Goal: Transaction & Acquisition: Purchase product/service

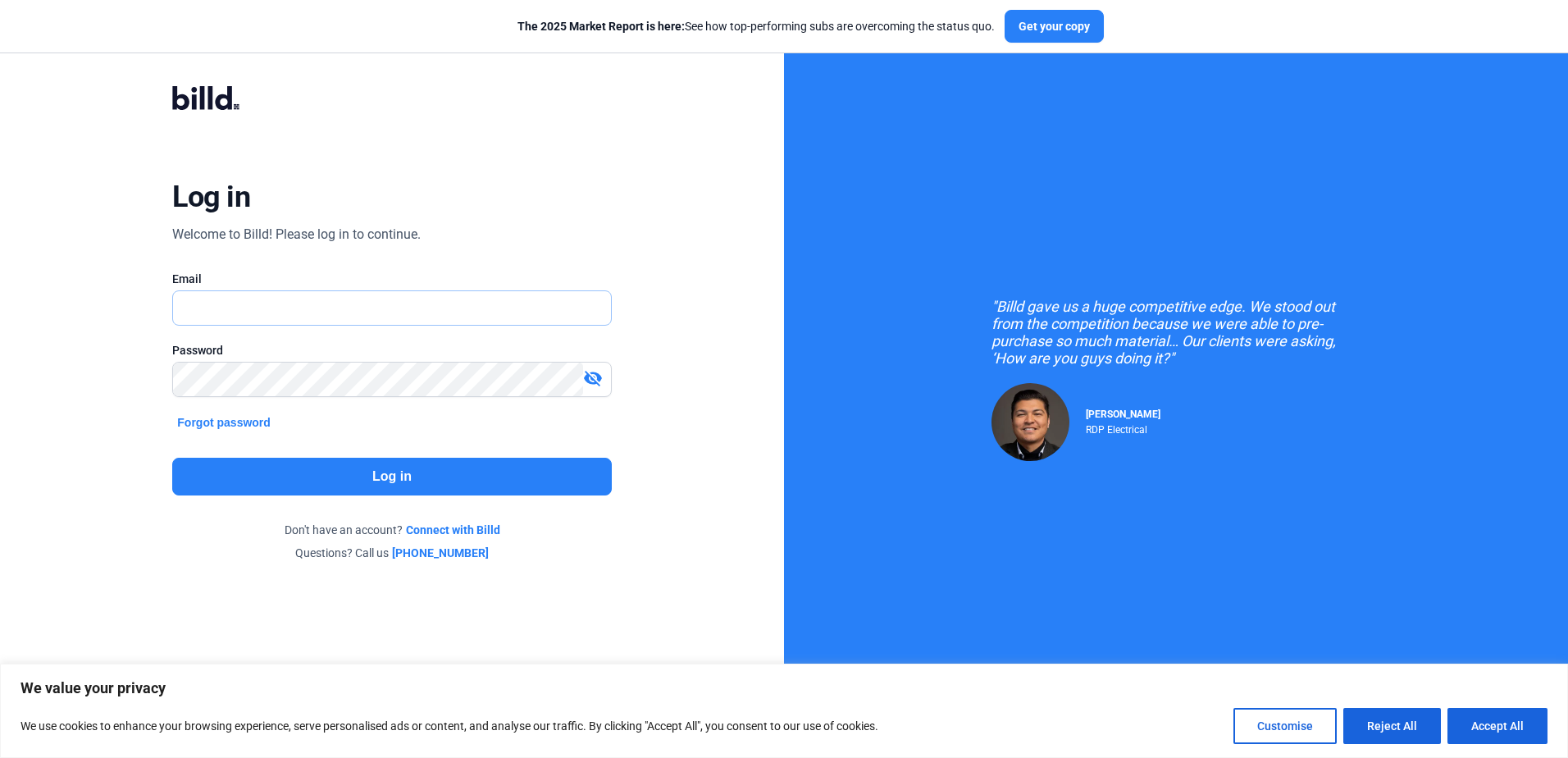
type input "caroline@pjpinstallers.com"
click at [462, 476] on button "Log in" at bounding box center [391, 476] width 439 height 37
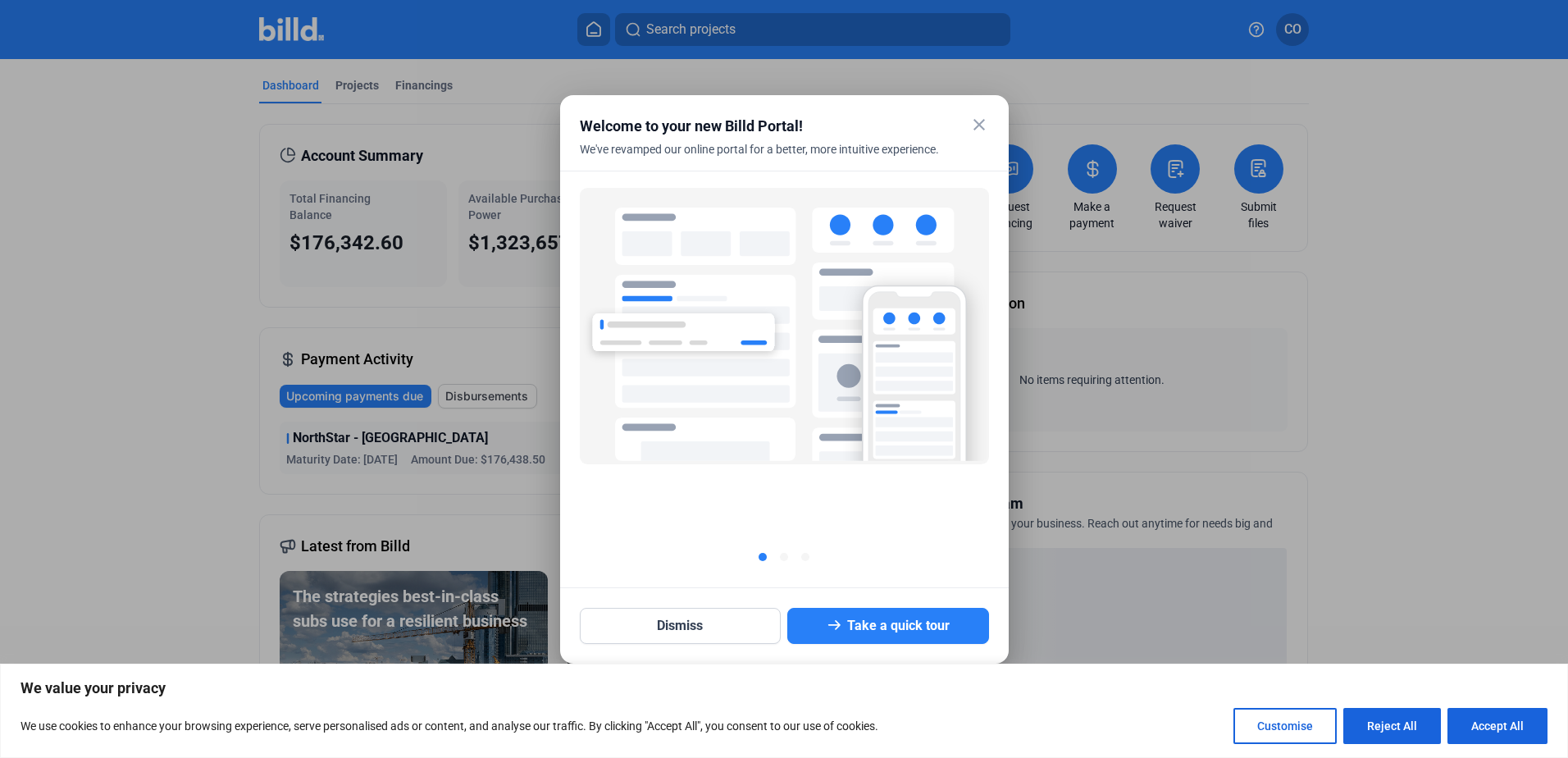
click at [979, 123] on mat-icon "close" at bounding box center [980, 125] width 20 height 20
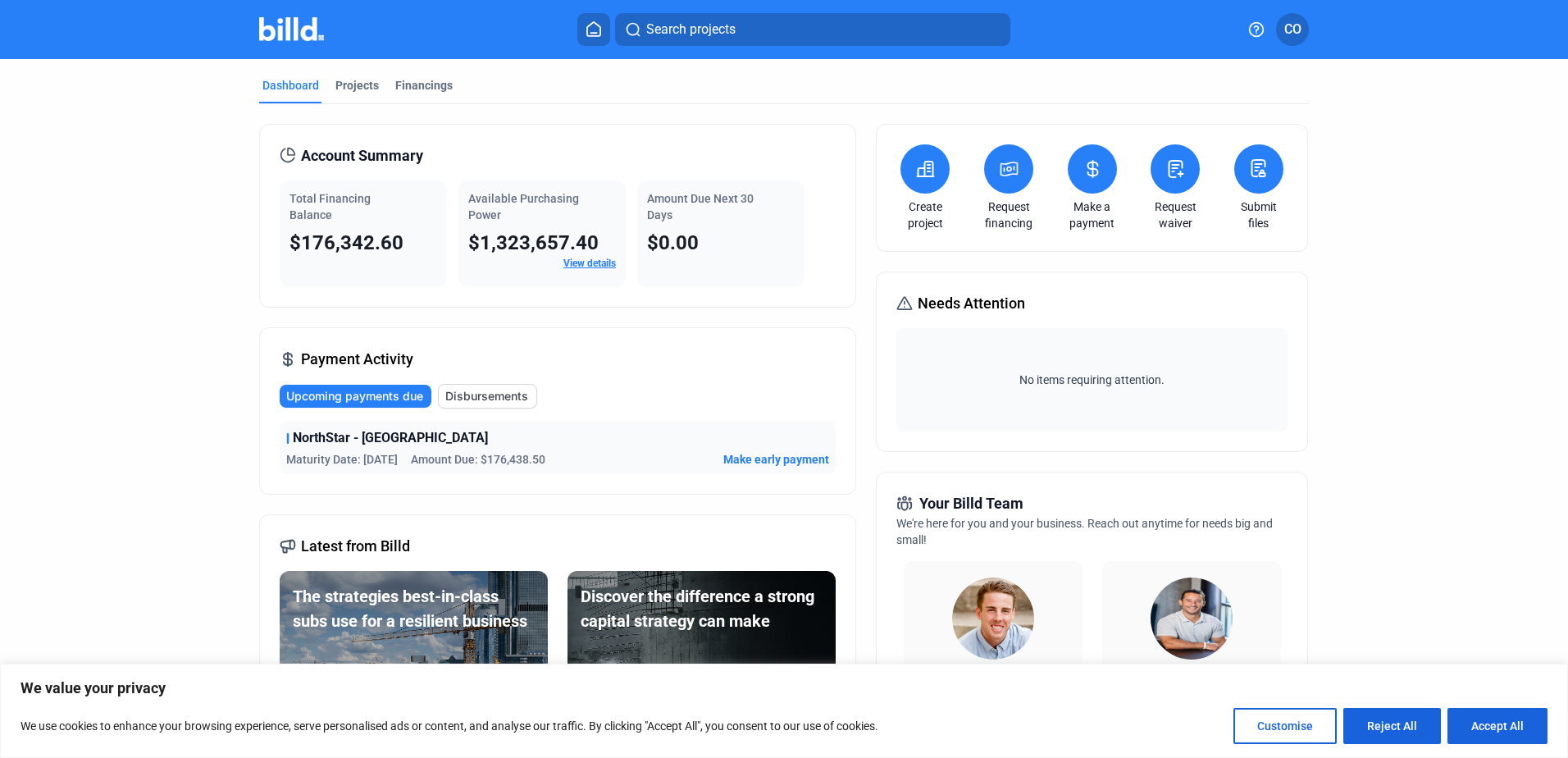
click at [787, 455] on span "Make early payment" at bounding box center [777, 460] width 106 height 16
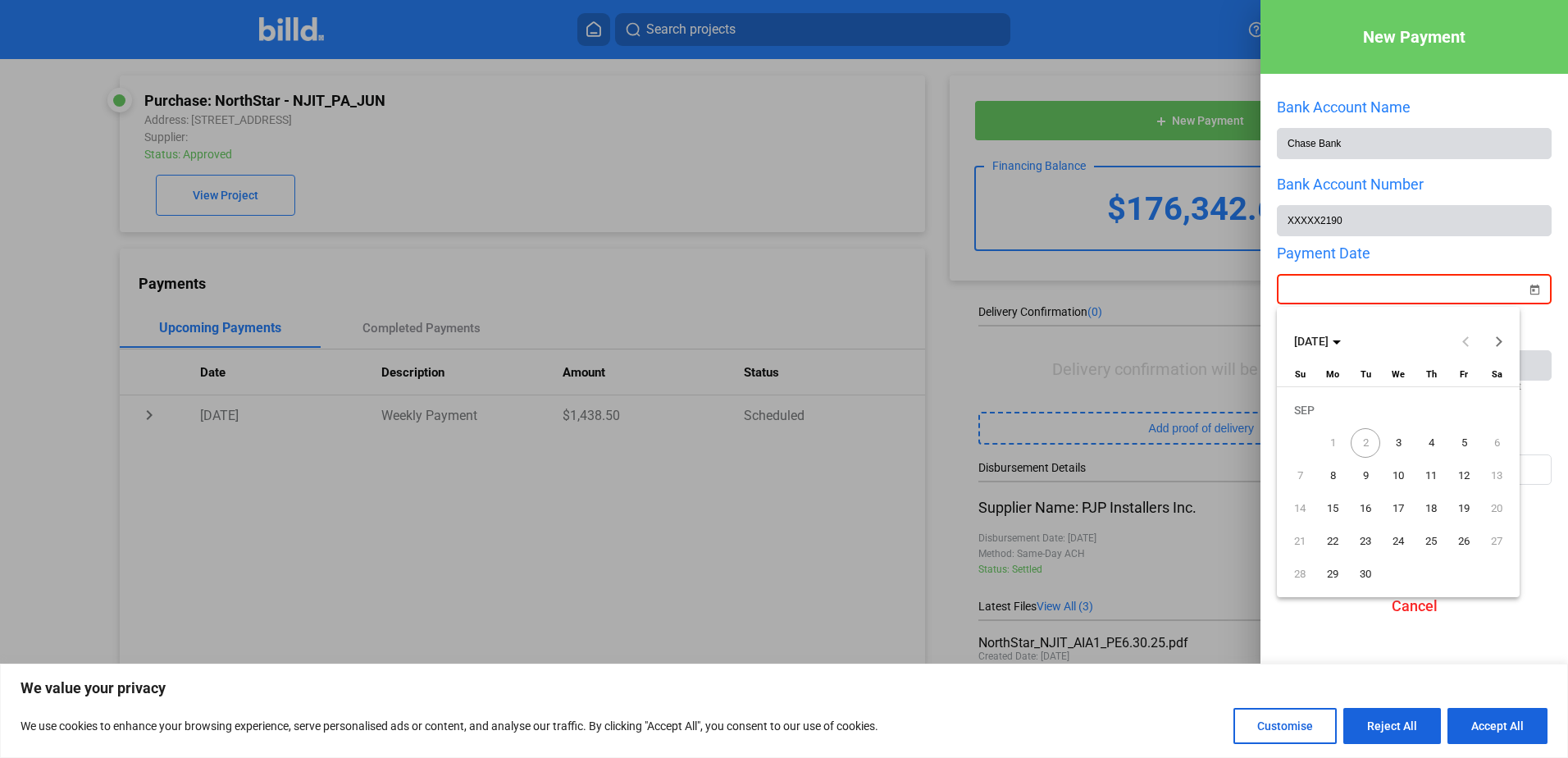
click at [1388, 291] on div "New Payment Bank Account Name Chase Bank Bank Account Number XXXXX2190 Payment …" at bounding box center [784, 379] width 1568 height 758
click at [1398, 437] on span "3" at bounding box center [1398, 443] width 29 height 29
type input "09/03/2025"
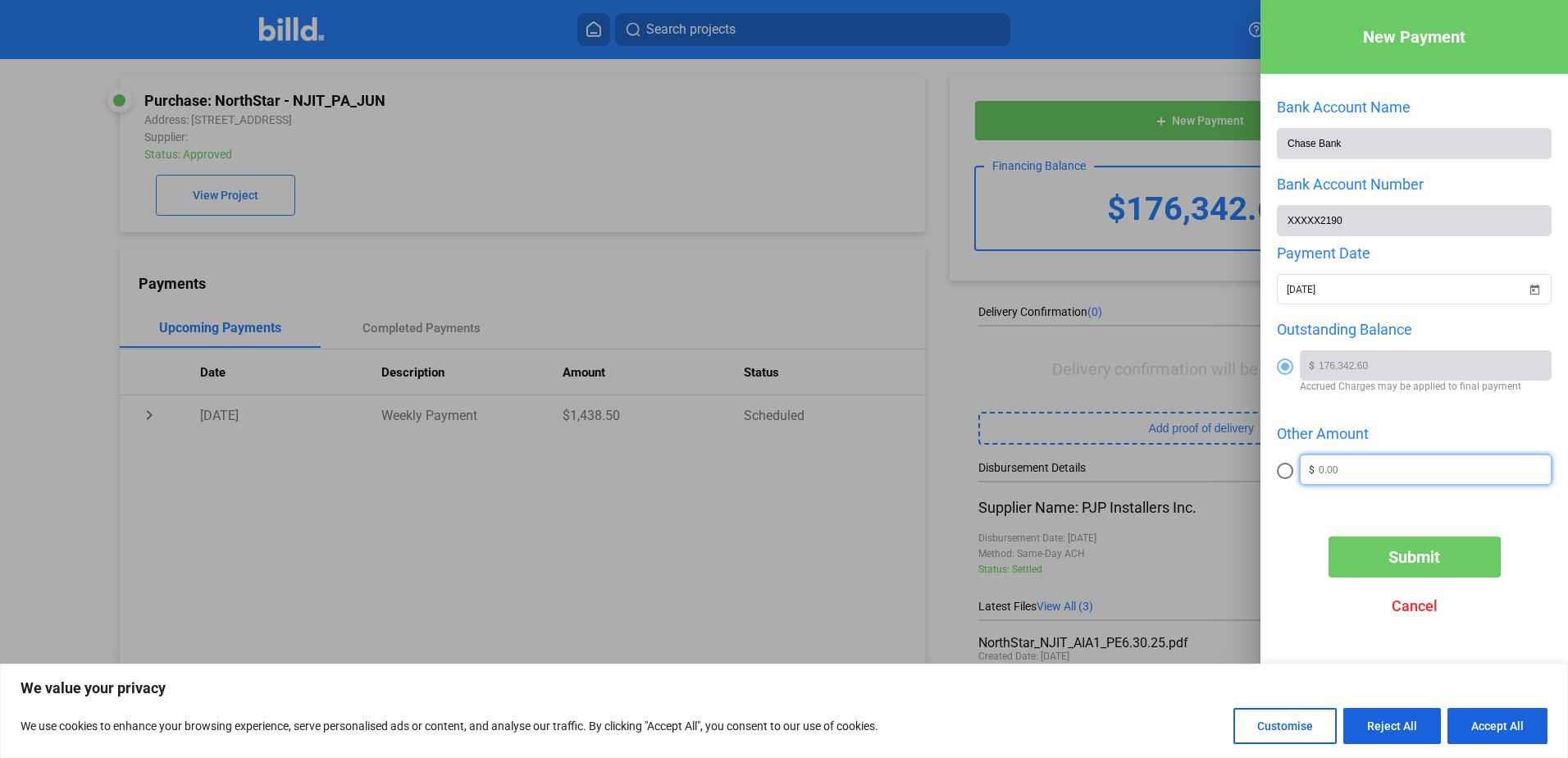
drag, startPoint x: 1362, startPoint y: 471, endPoint x: 1266, endPoint y: 471, distance: 96.0
click at [1266, 471] on div "New Payment Bank Account Name Chase Bank Bank Account Number XXXXX2190 Payment …" at bounding box center [1414, 354] width 308 height 709
type input "50,000"
click at [1467, 557] on button "Submit" at bounding box center [1414, 557] width 172 height 41
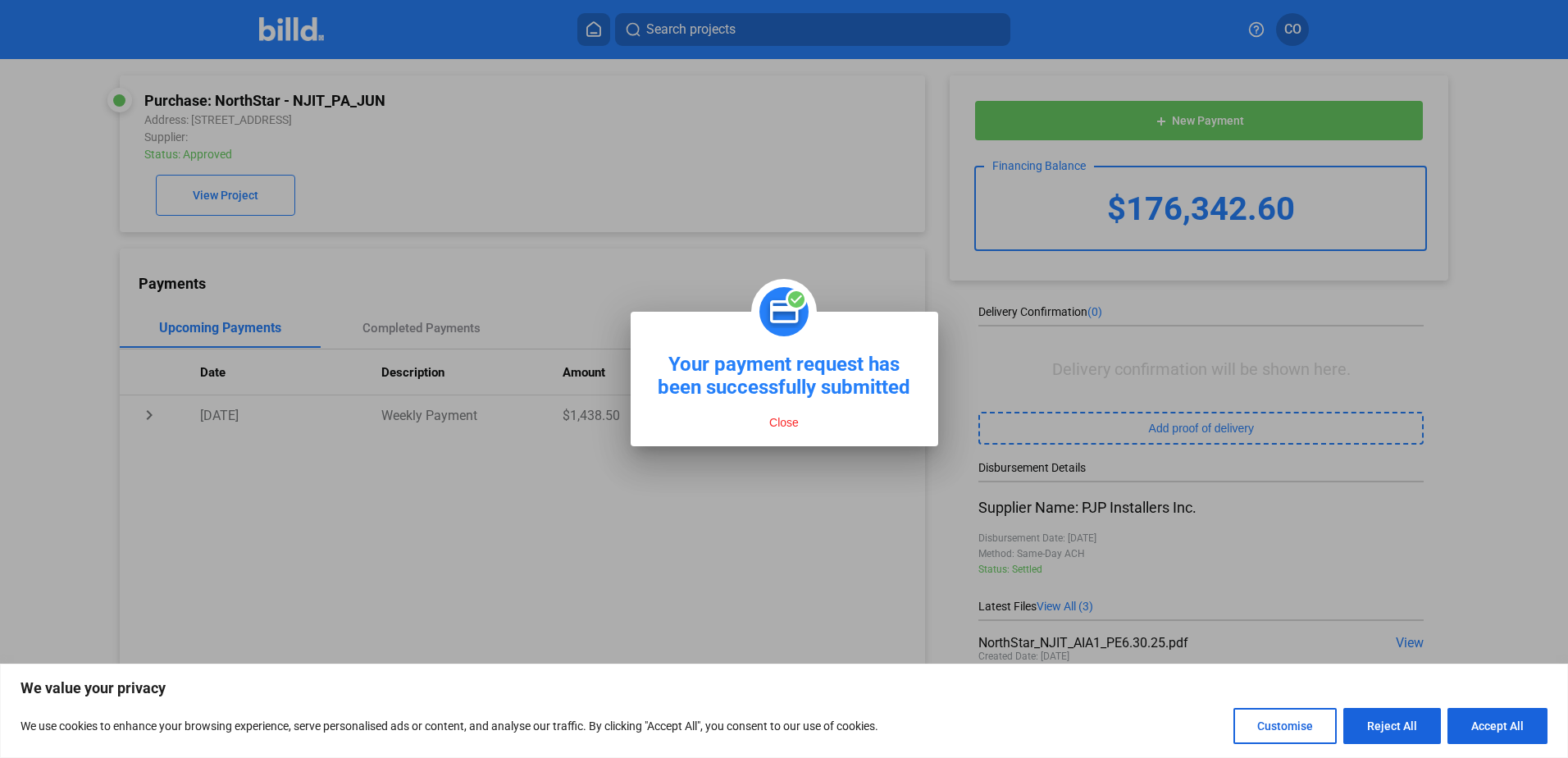
click at [791, 423] on button "Close" at bounding box center [783, 422] width 39 height 15
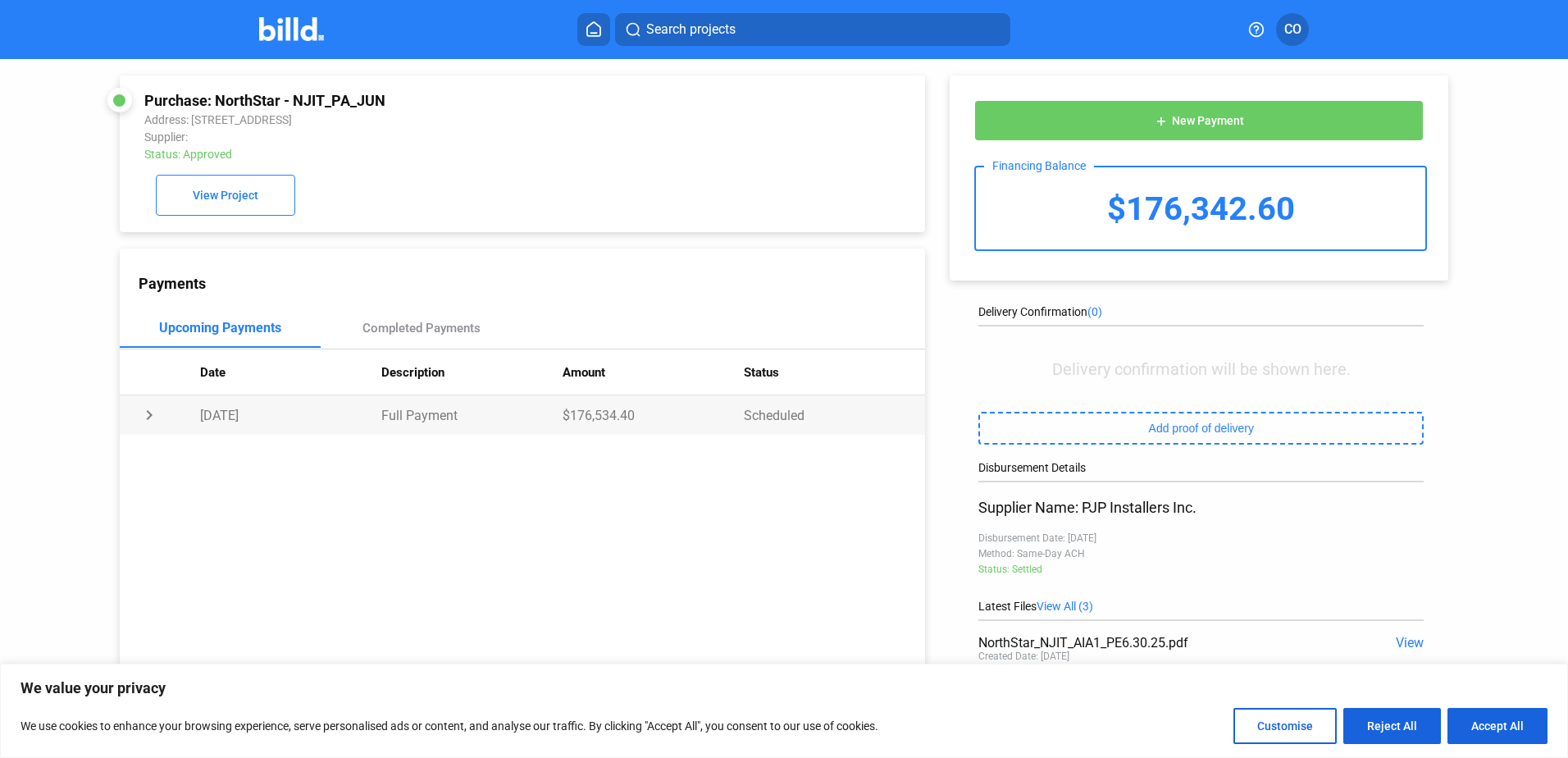
click at [146, 416] on td "chevron_right" at bounding box center [160, 415] width 80 height 39
click at [380, 459] on div "Payment Method: Account Ending in 2190" at bounding box center [552, 451] width 706 height 16
click at [262, 192] on button "View Project" at bounding box center [226, 195] width 140 height 41
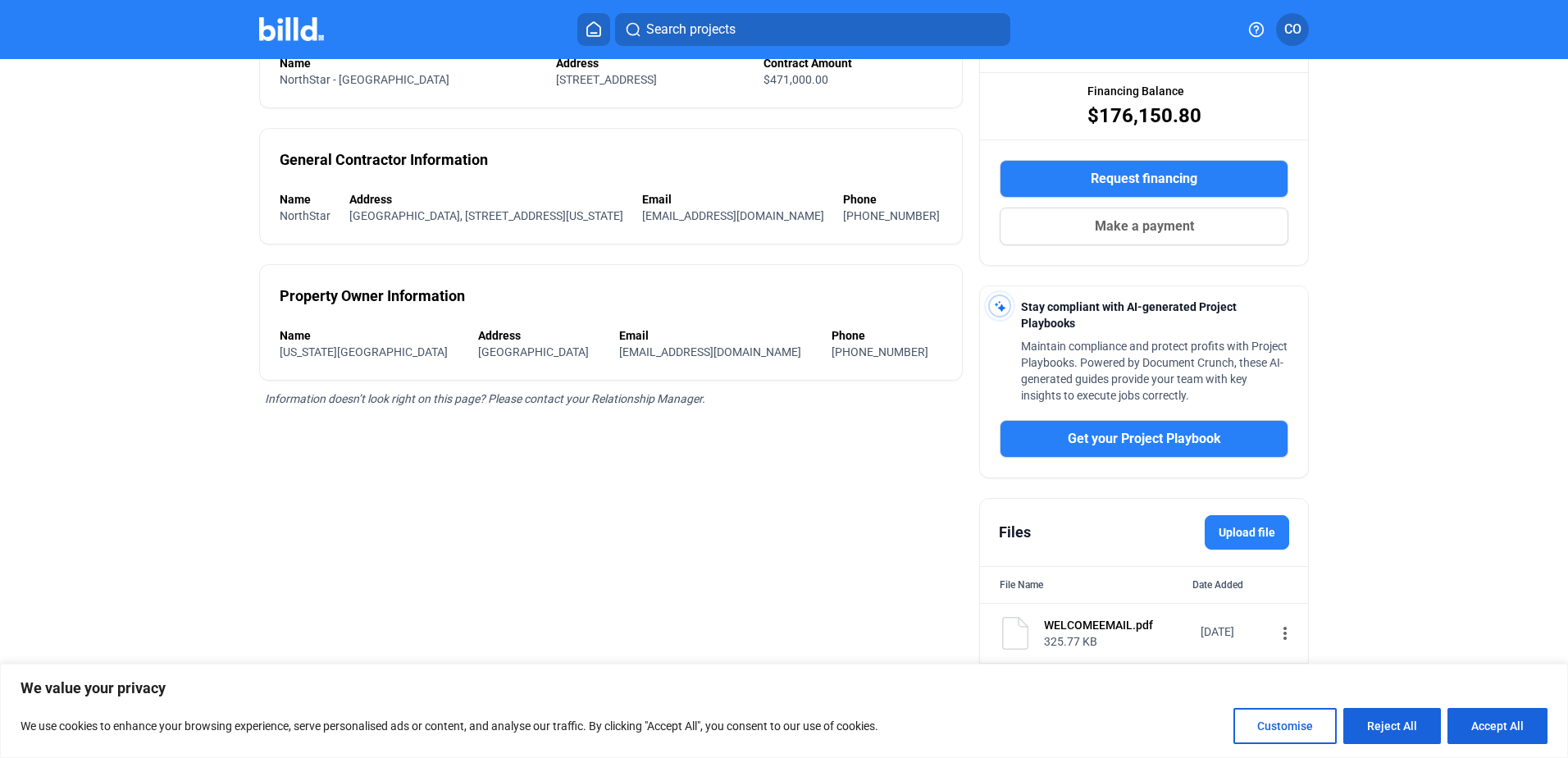
scroll to position [45, 0]
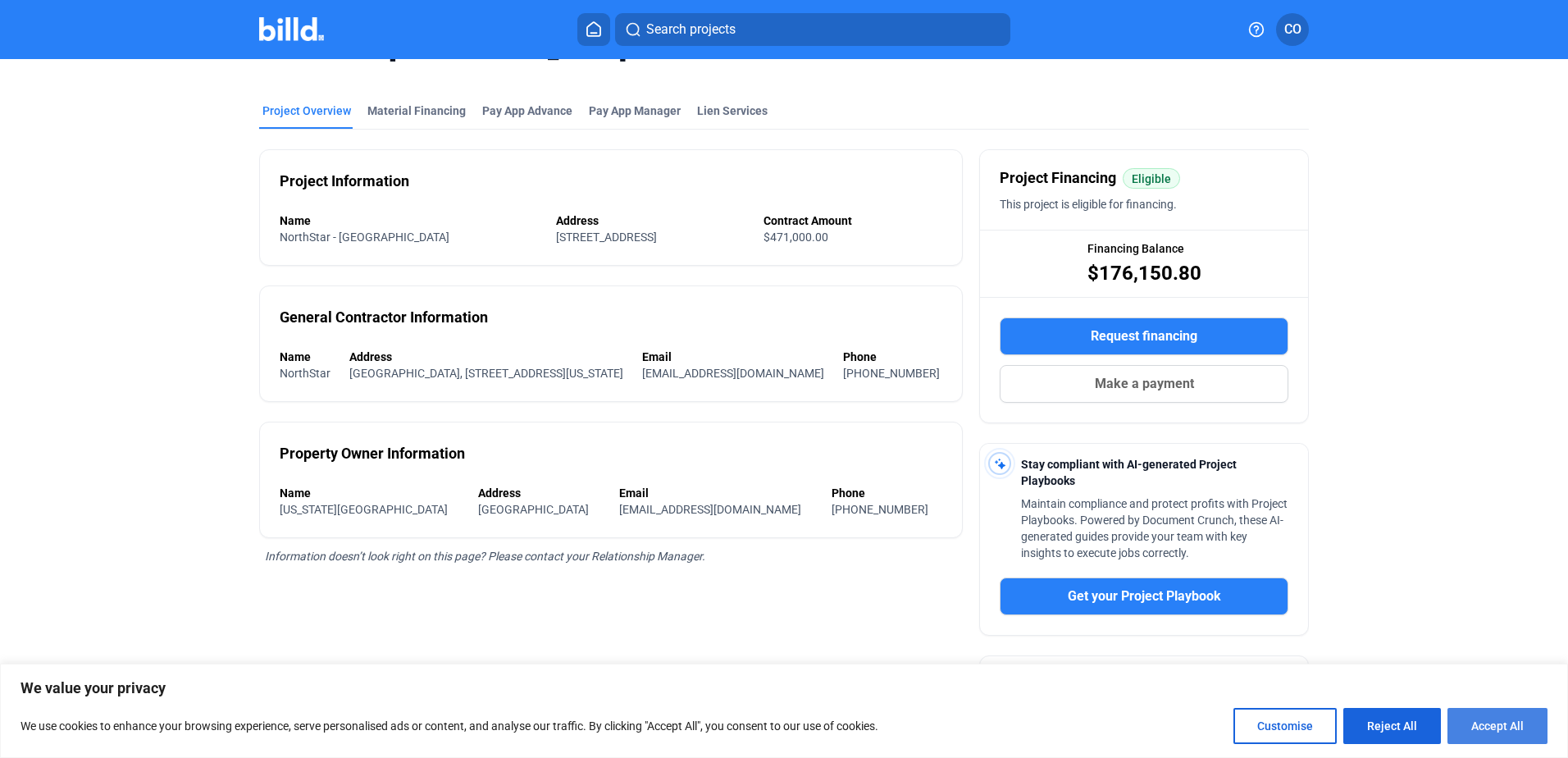
click at [1521, 721] on button "Accept All" at bounding box center [1497, 726] width 100 height 36
checkbox input "true"
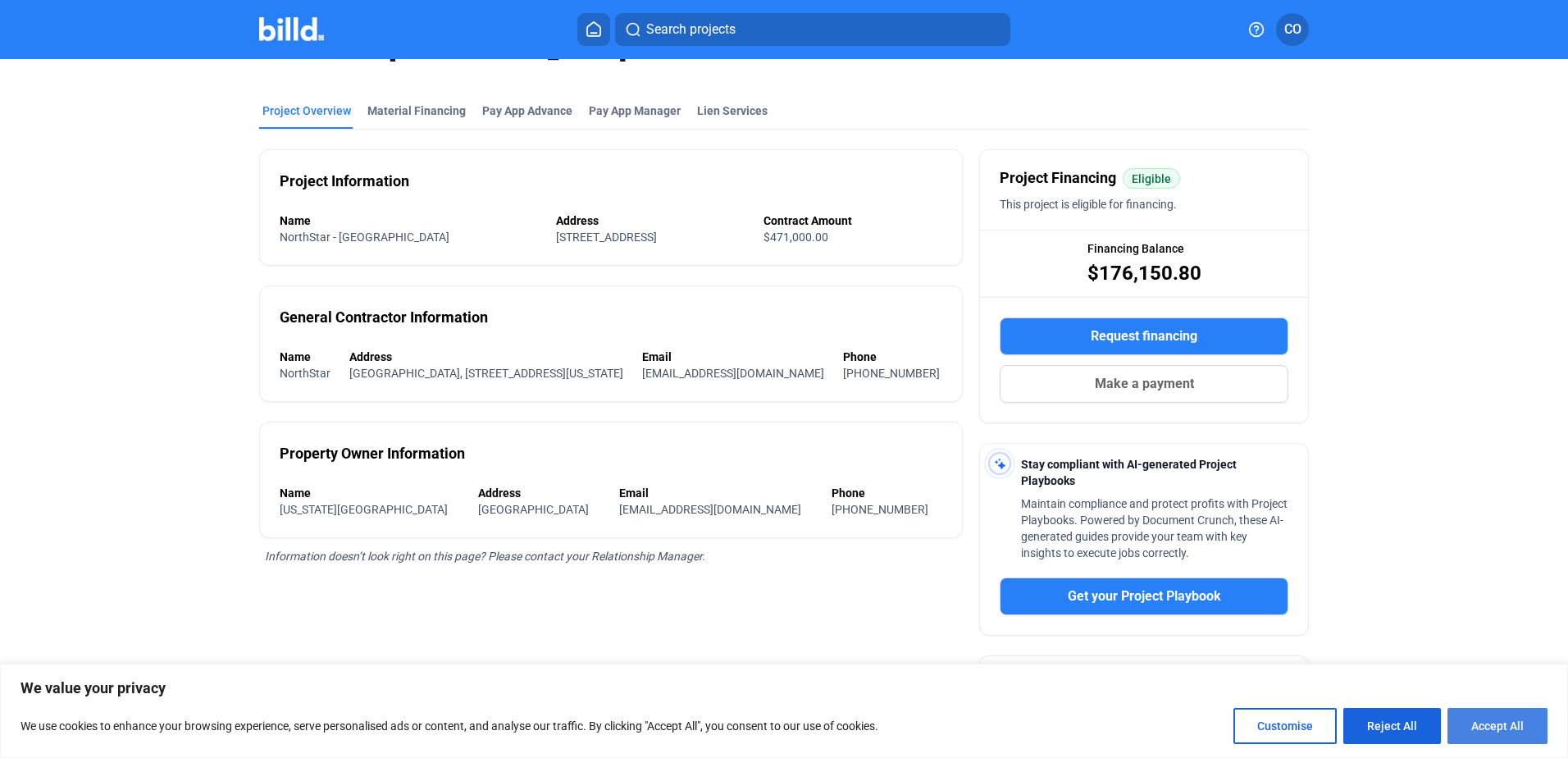
checkbox input "true"
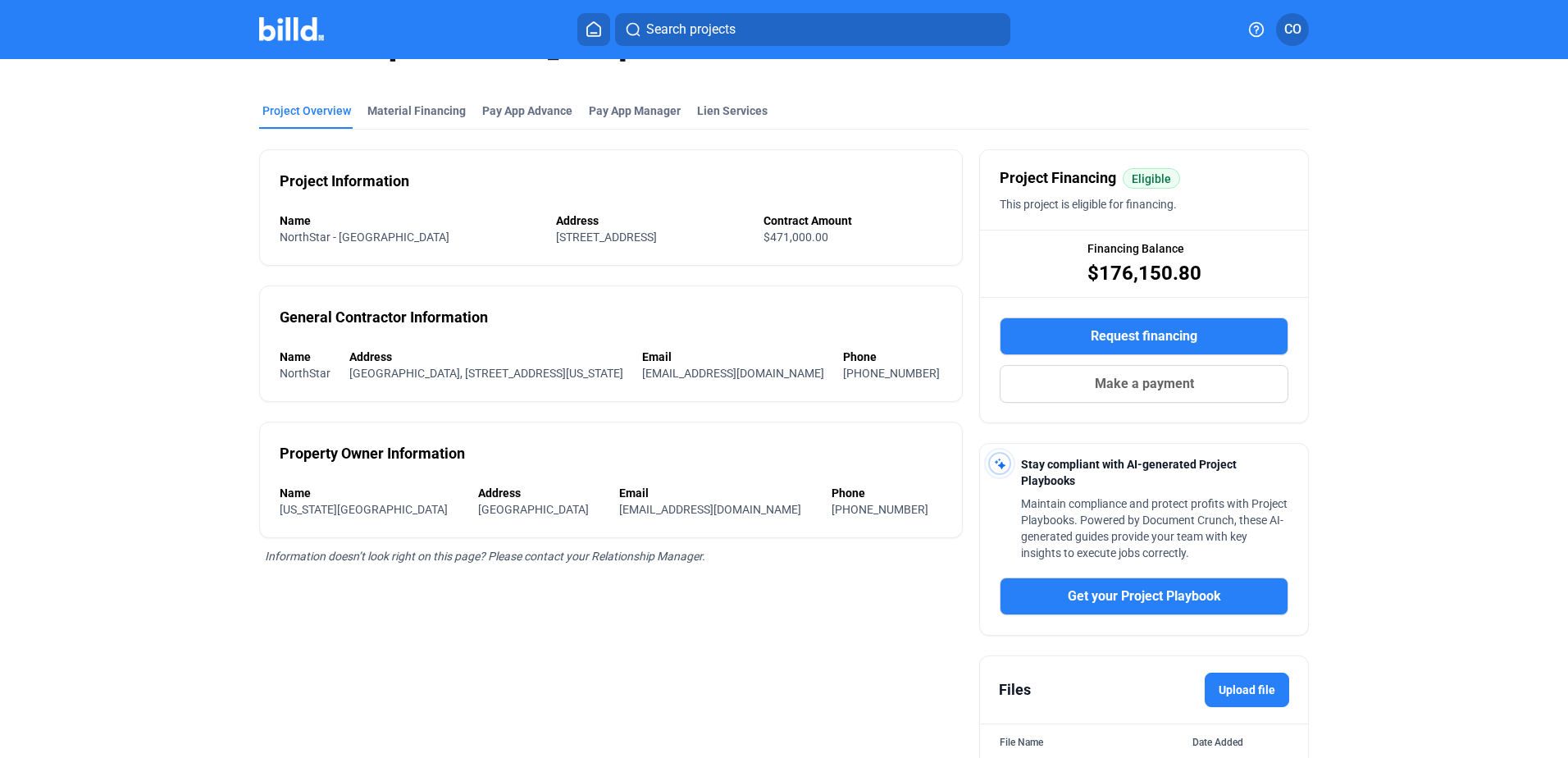
scroll to position [0, 0]
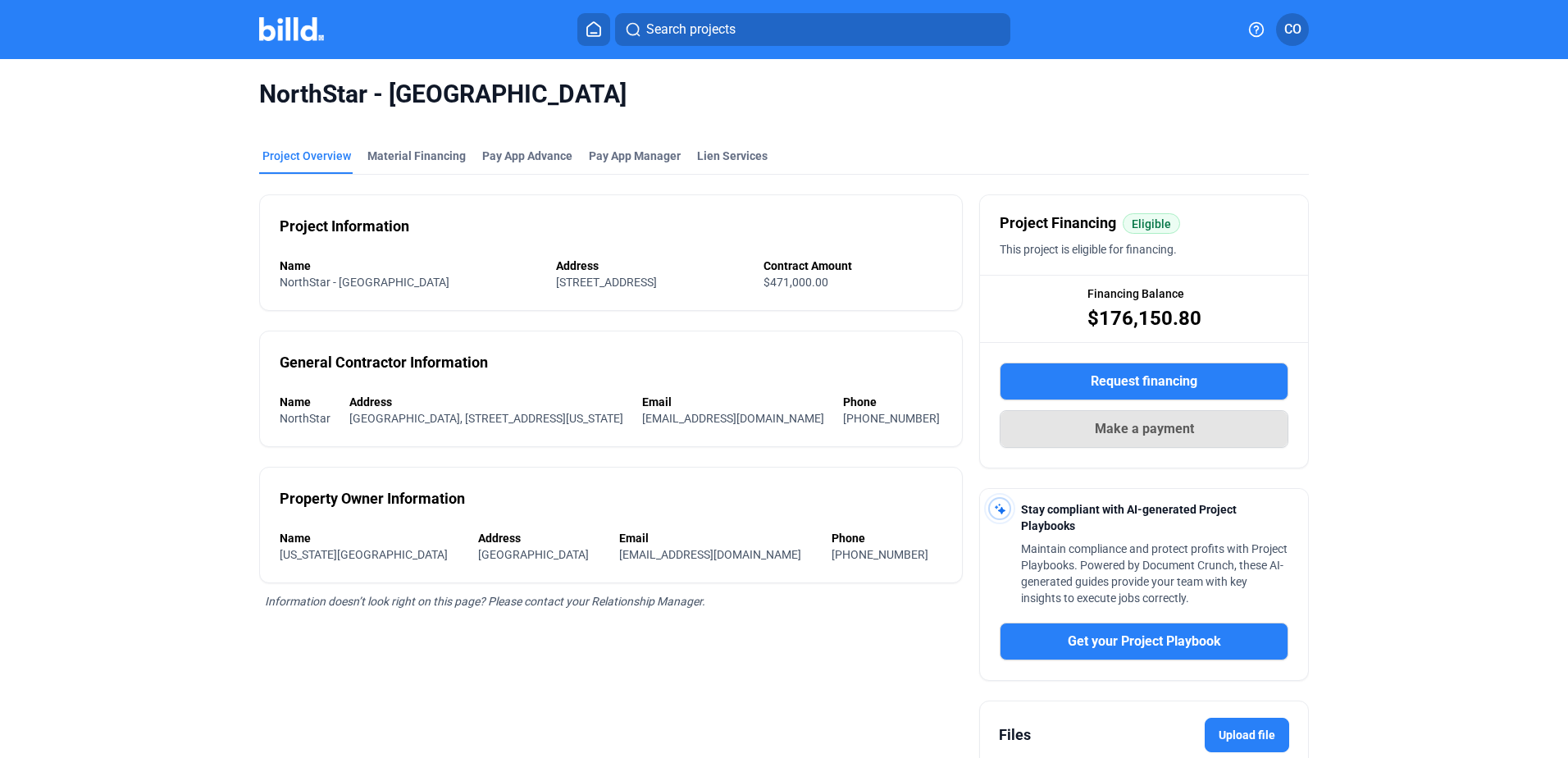
click at [1206, 423] on button "Make a payment" at bounding box center [1144, 429] width 289 height 37
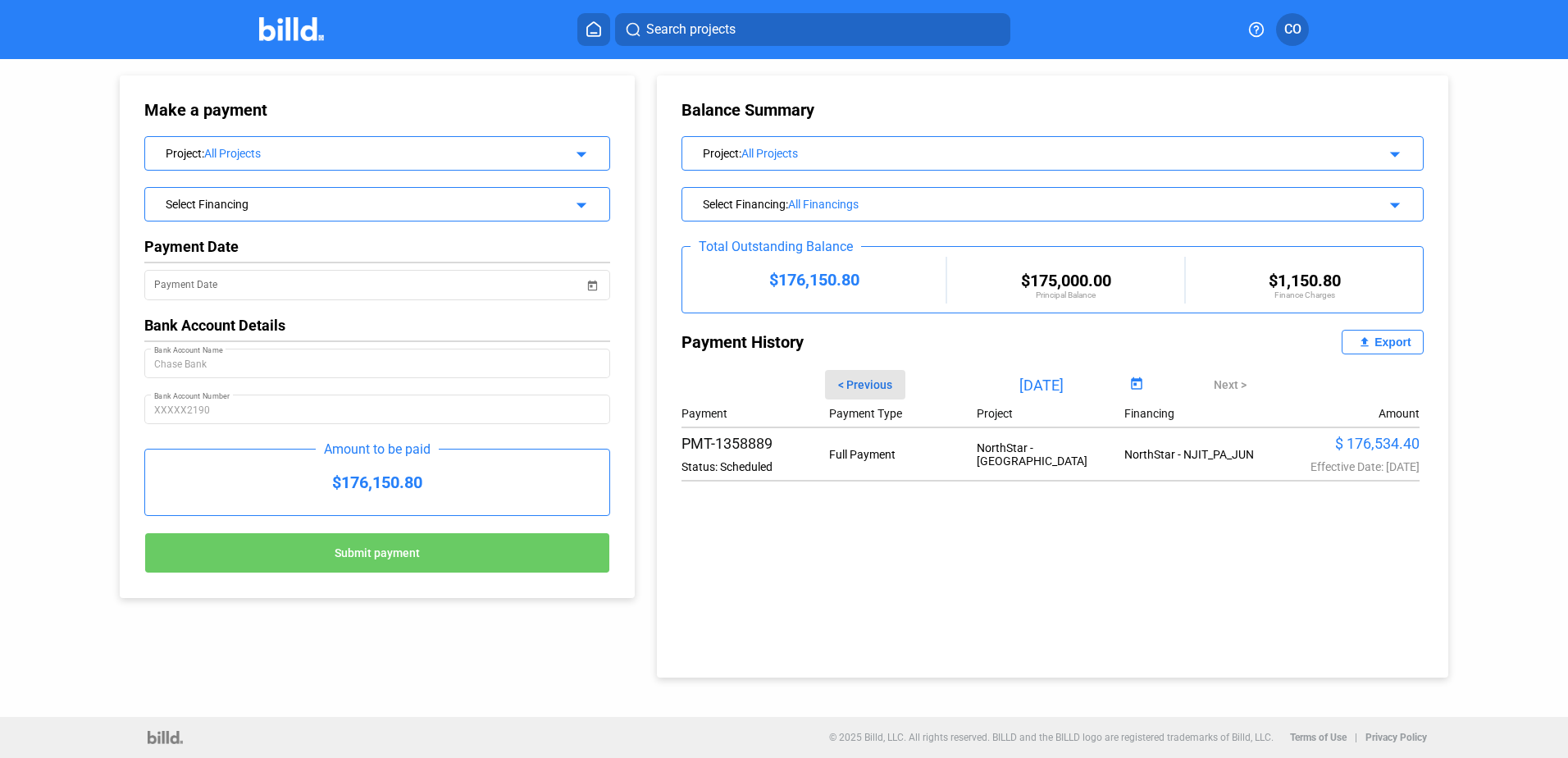
click at [866, 379] on span "< Previous" at bounding box center [864, 385] width 54 height 13
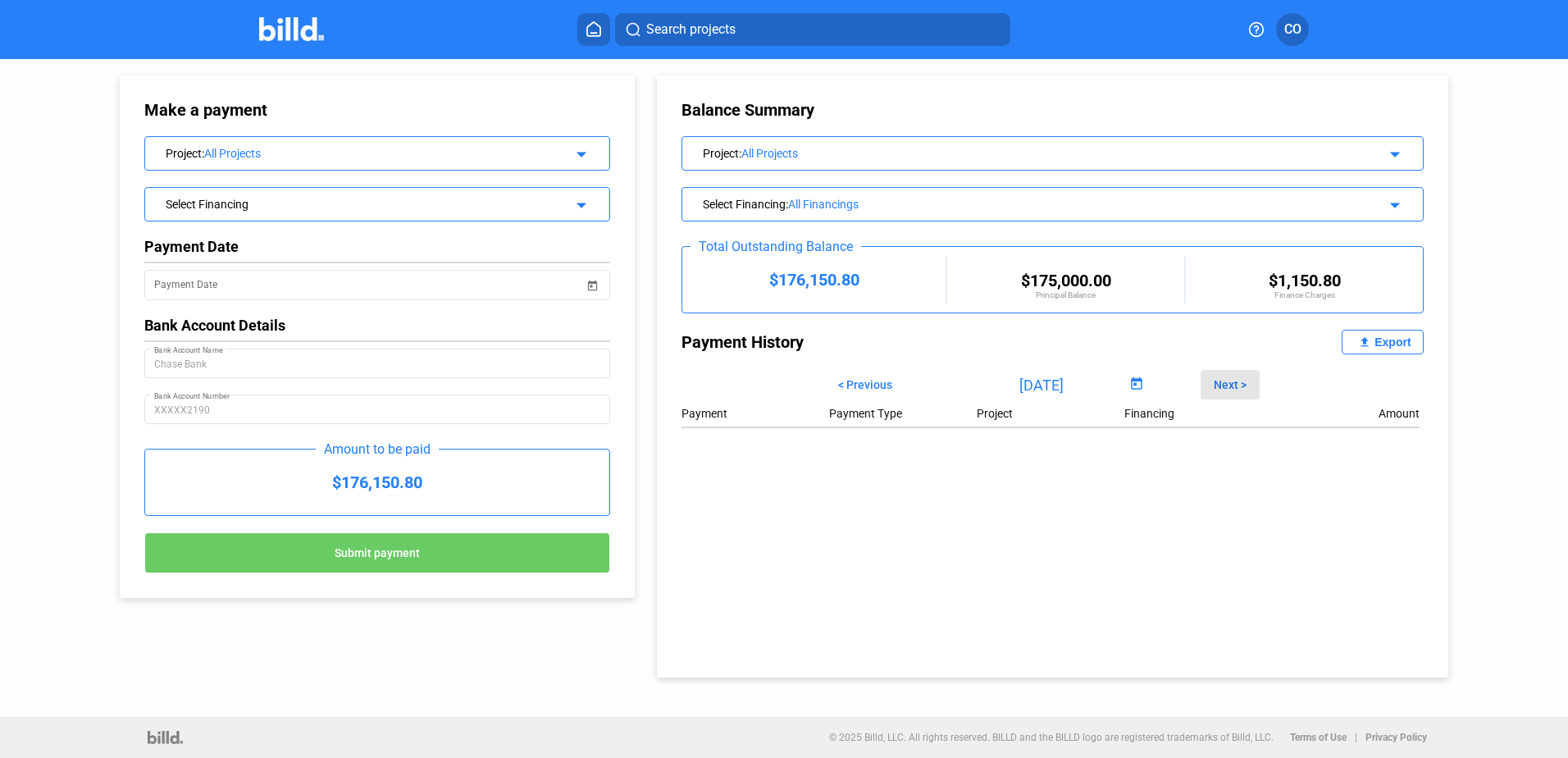
click at [1228, 379] on span "Next >" at bounding box center [1230, 385] width 33 height 13
type input "09/02/2025"
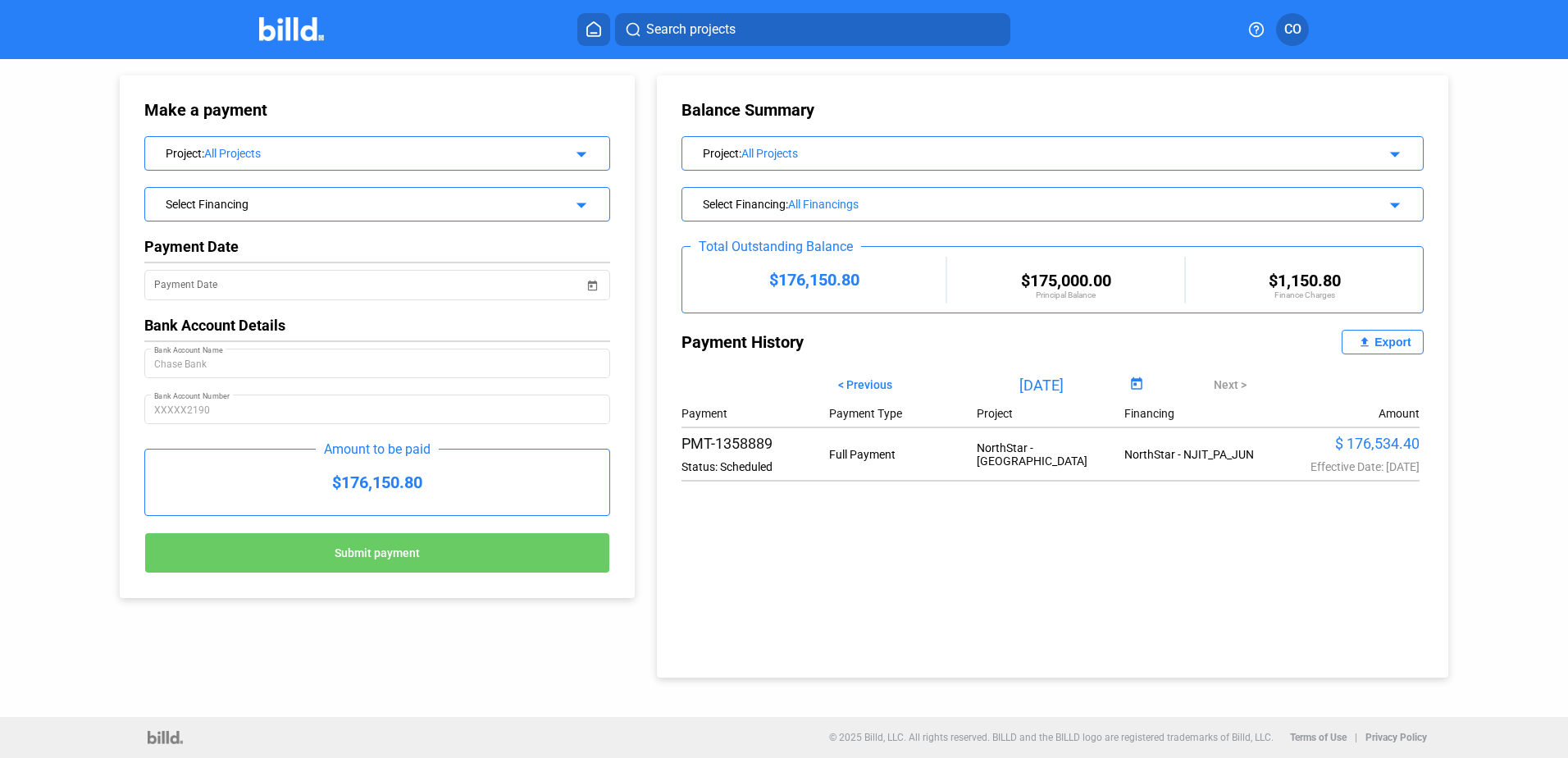
click at [1390, 446] on div "$ 176,534.40" at bounding box center [1346, 443] width 148 height 17
click at [1132, 377] on span "Open calendar" at bounding box center [1136, 384] width 39 height 39
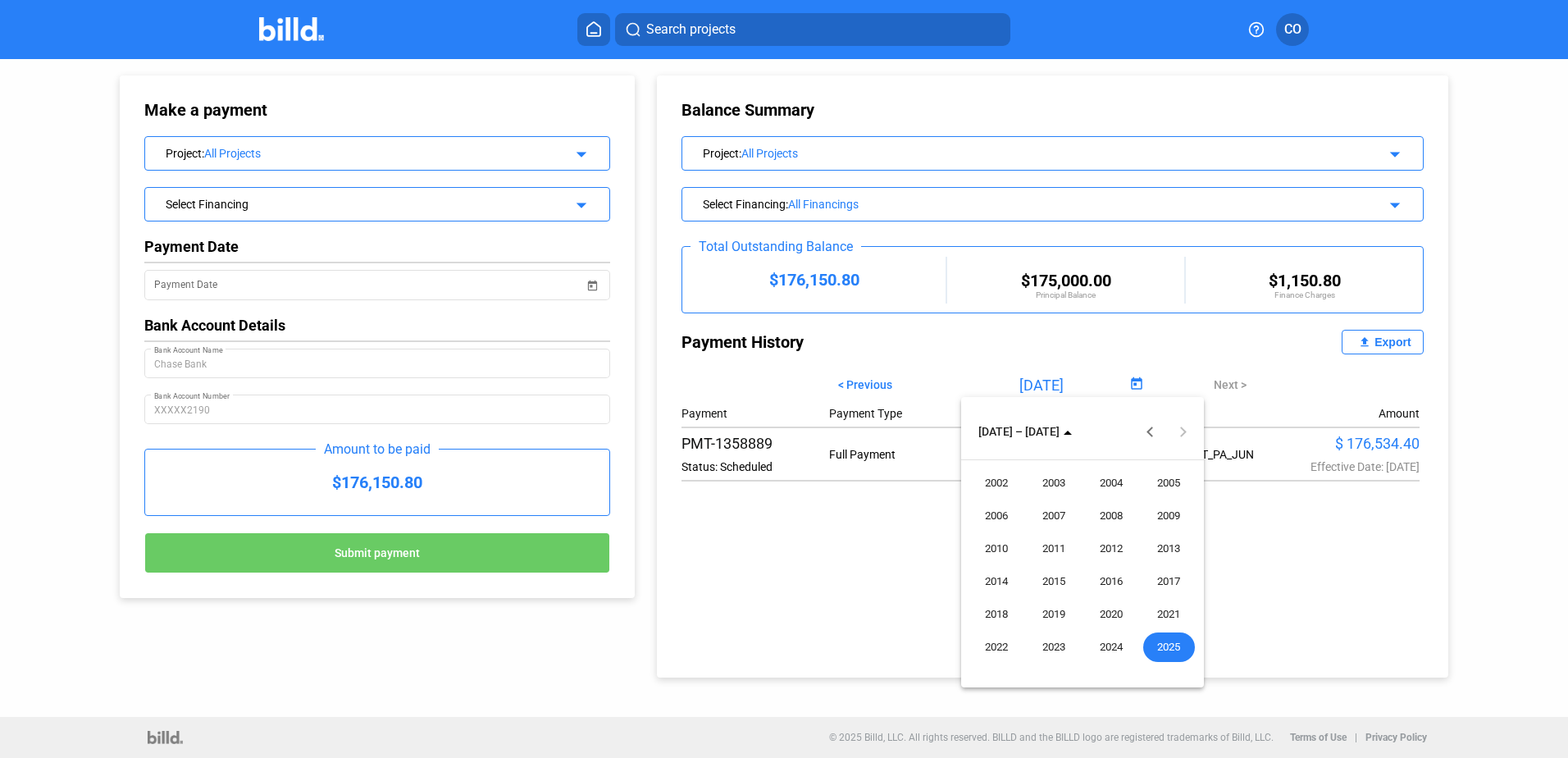
click at [1132, 377] on div at bounding box center [784, 379] width 1568 height 758
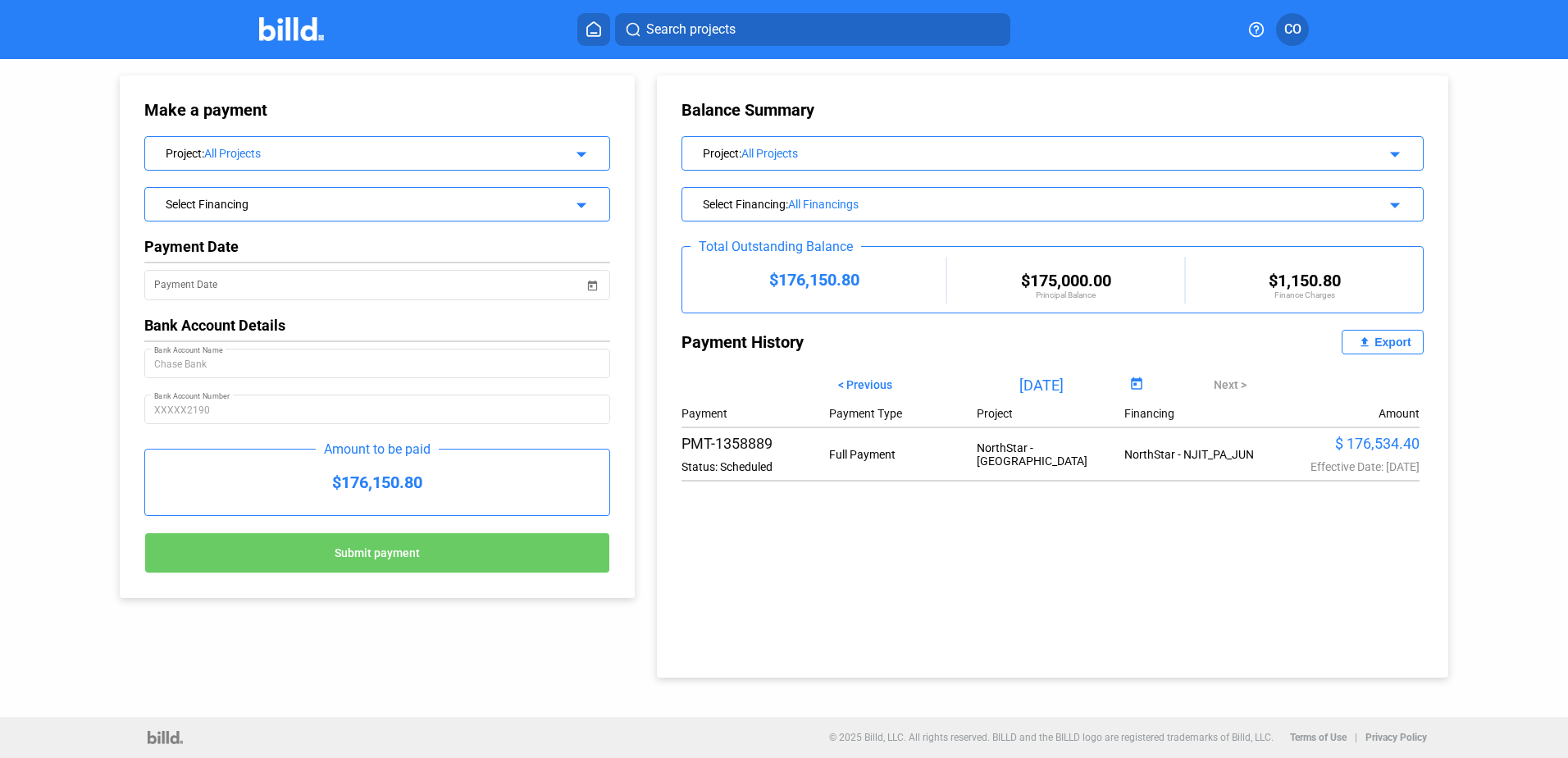
click at [867, 495] on div "Balance Summary Project : All Projects arrow_drop_down Select Financing : All F…" at bounding box center [1053, 377] width 791 height 603
click at [1402, 206] on mat-icon "arrow_drop_down" at bounding box center [1393, 203] width 20 height 20
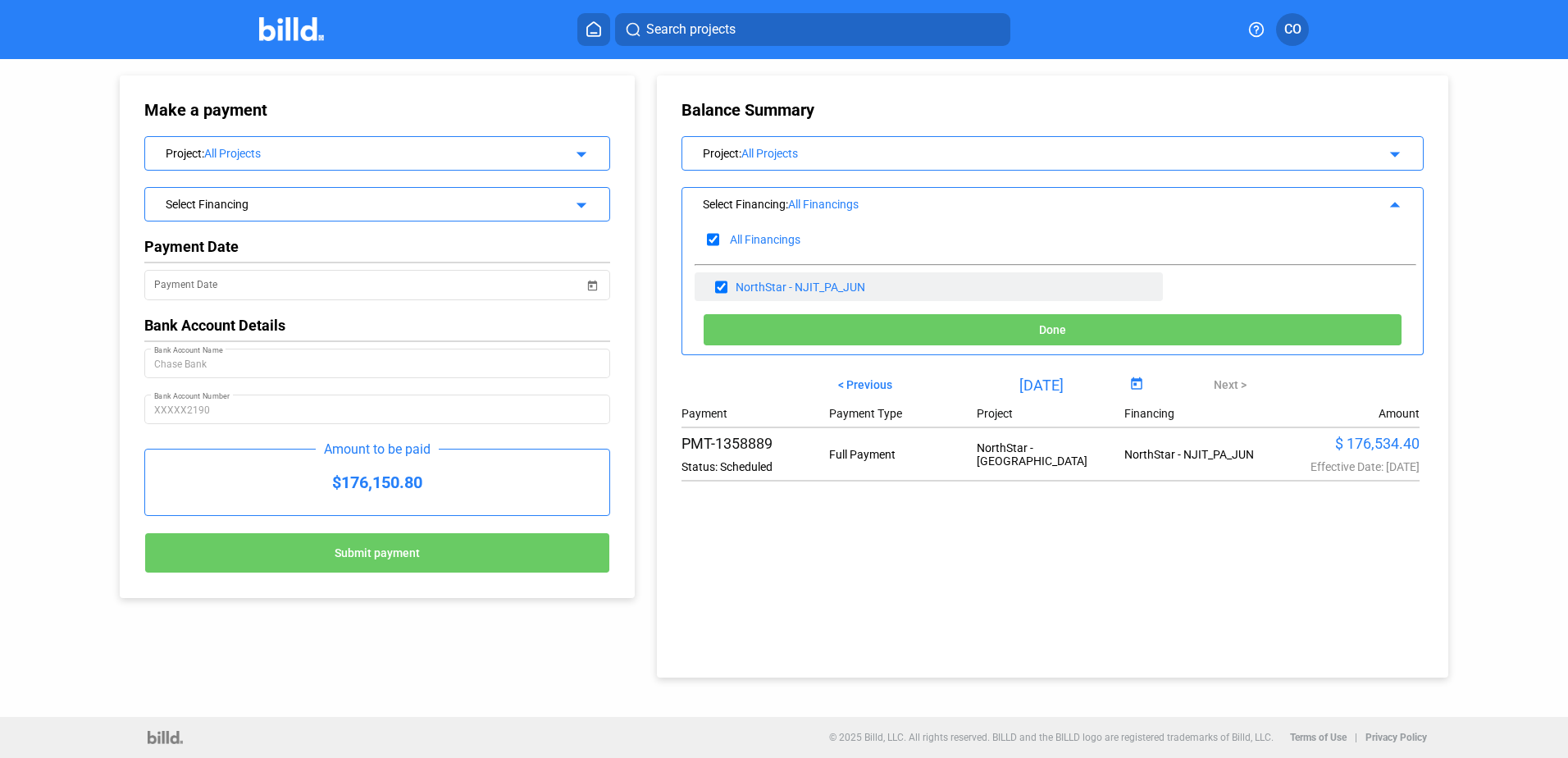
click at [836, 278] on div "NorthStar - NJIT_PA_JUN" at bounding box center [928, 286] width 468 height 28
click at [827, 283] on div "NorthStar - NJIT_PA_JUN" at bounding box center [800, 287] width 130 height 13
drag, startPoint x: 827, startPoint y: 283, endPoint x: 764, endPoint y: 284, distance: 63.0
click at [770, 284] on div "NorthStar - NJIT_PA_JUN" at bounding box center [800, 287] width 130 height 13
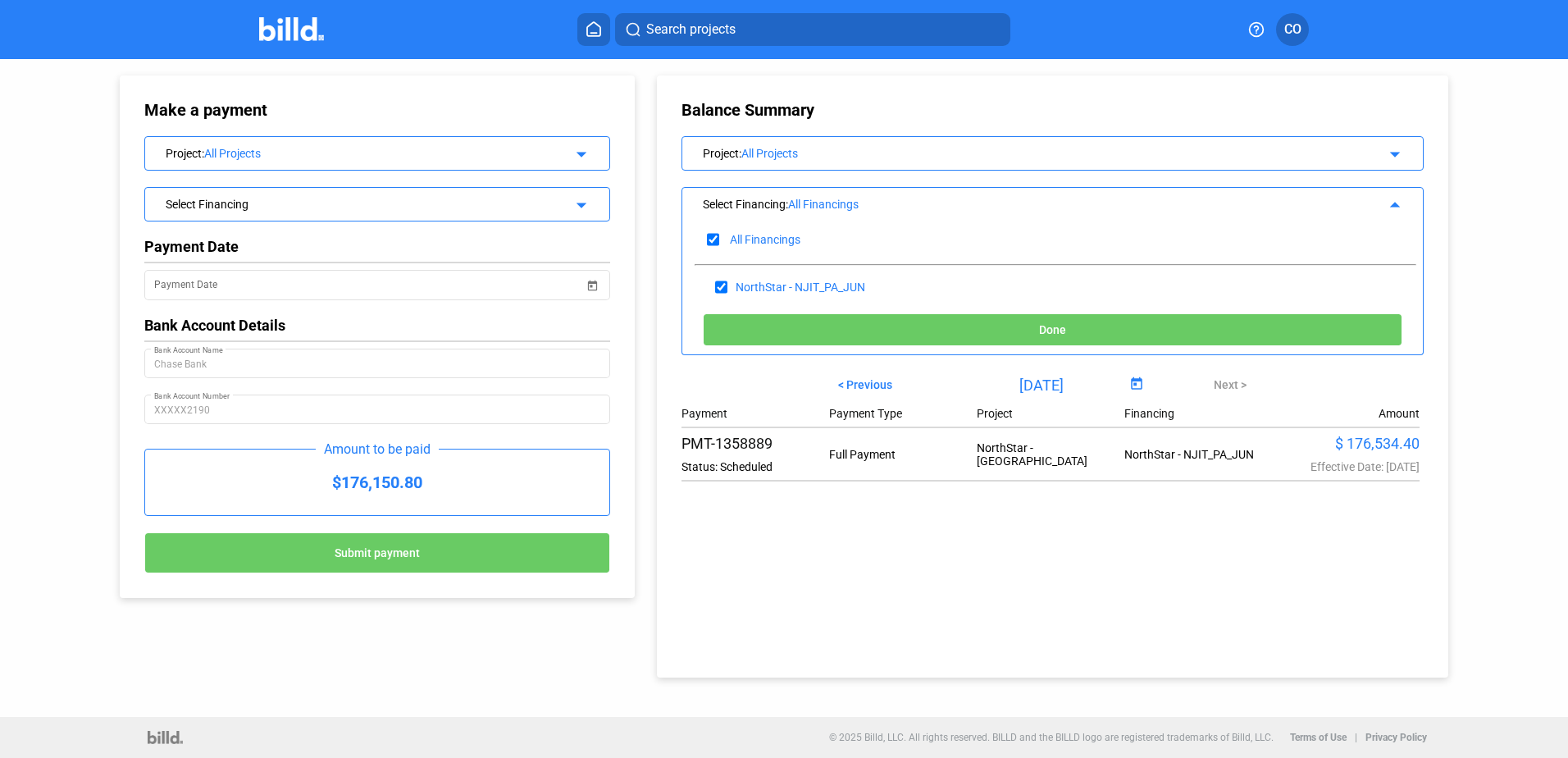
click at [905, 326] on button "Done" at bounding box center [1053, 330] width 700 height 33
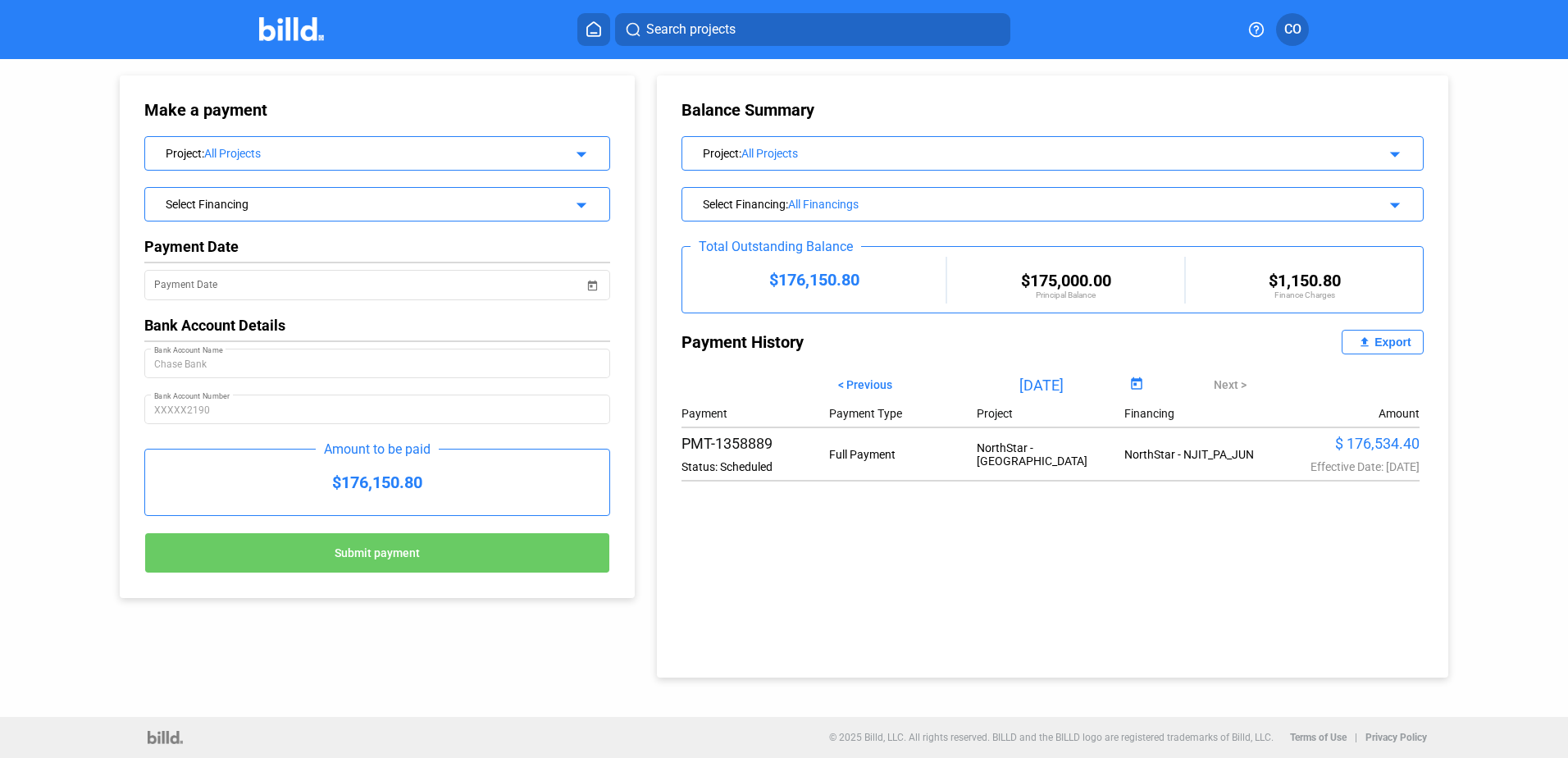
click at [582, 210] on mat-icon "arrow_drop_down" at bounding box center [579, 203] width 20 height 20
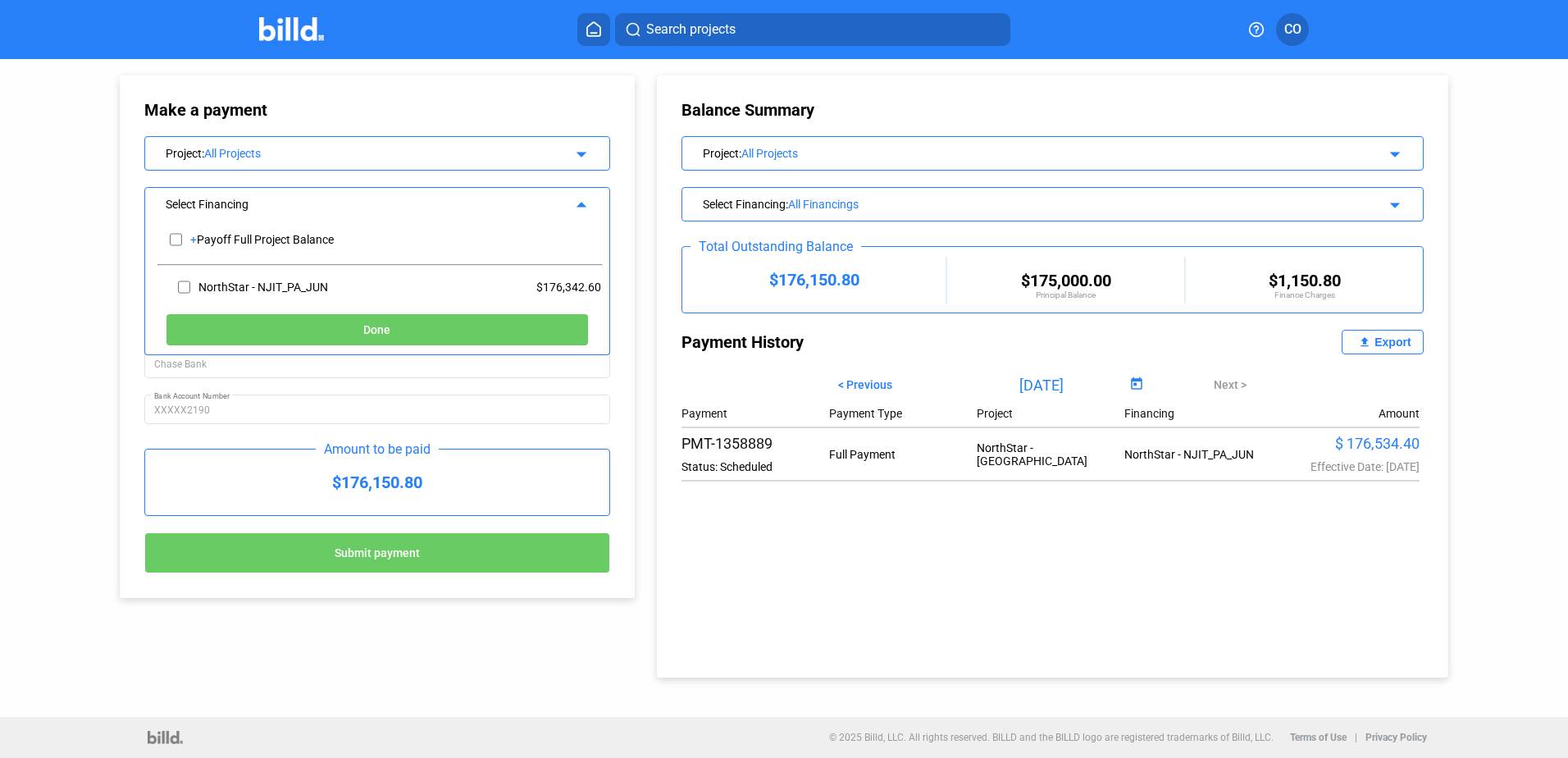
click at [582, 210] on mat-icon "arrow_drop_up" at bounding box center [579, 203] width 20 height 20
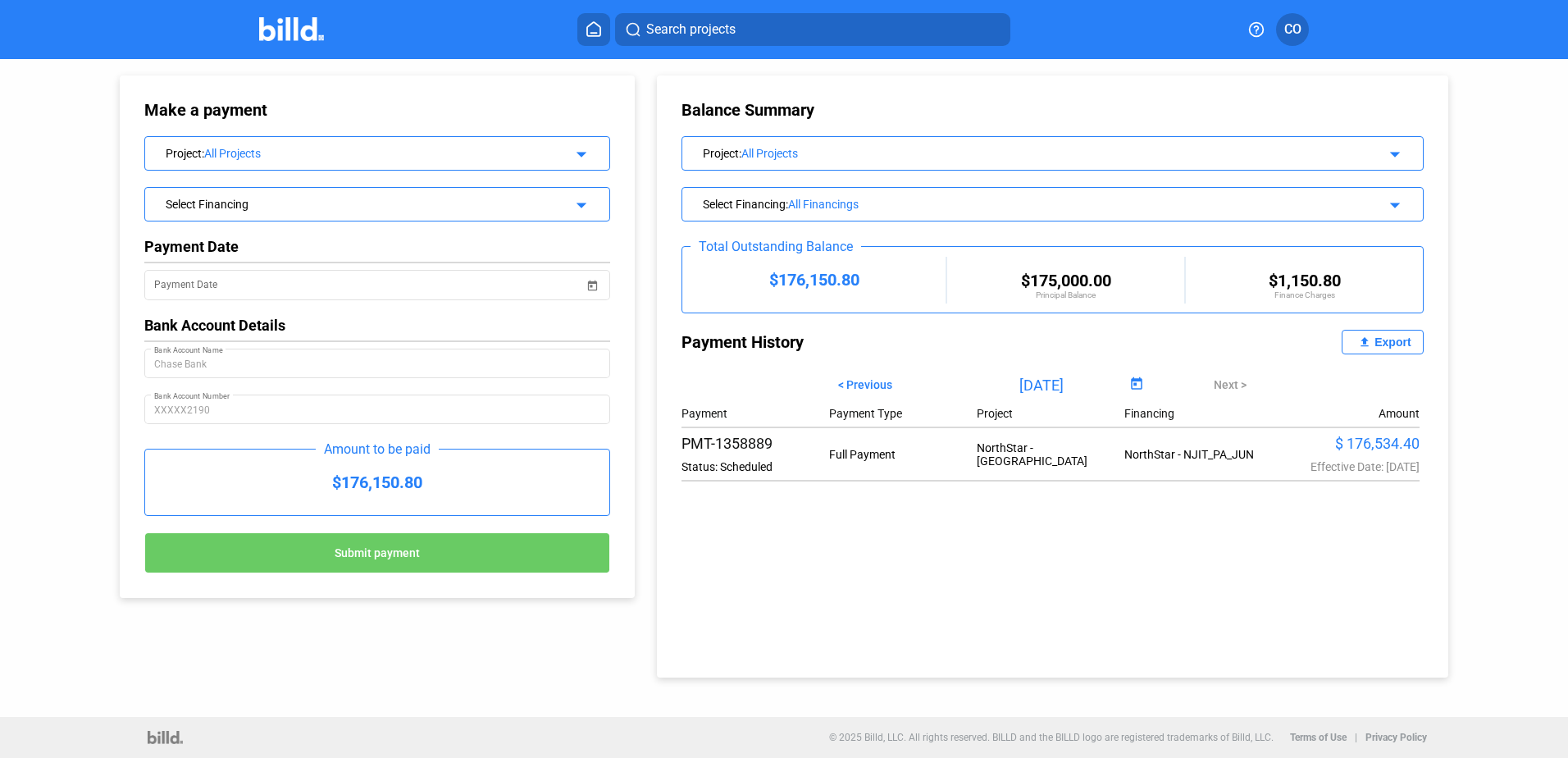
click at [29, 274] on div "Make a payment Project : All Projects arrow_drop_down Select Financing arrow_dr…" at bounding box center [784, 389] width 1568 height 658
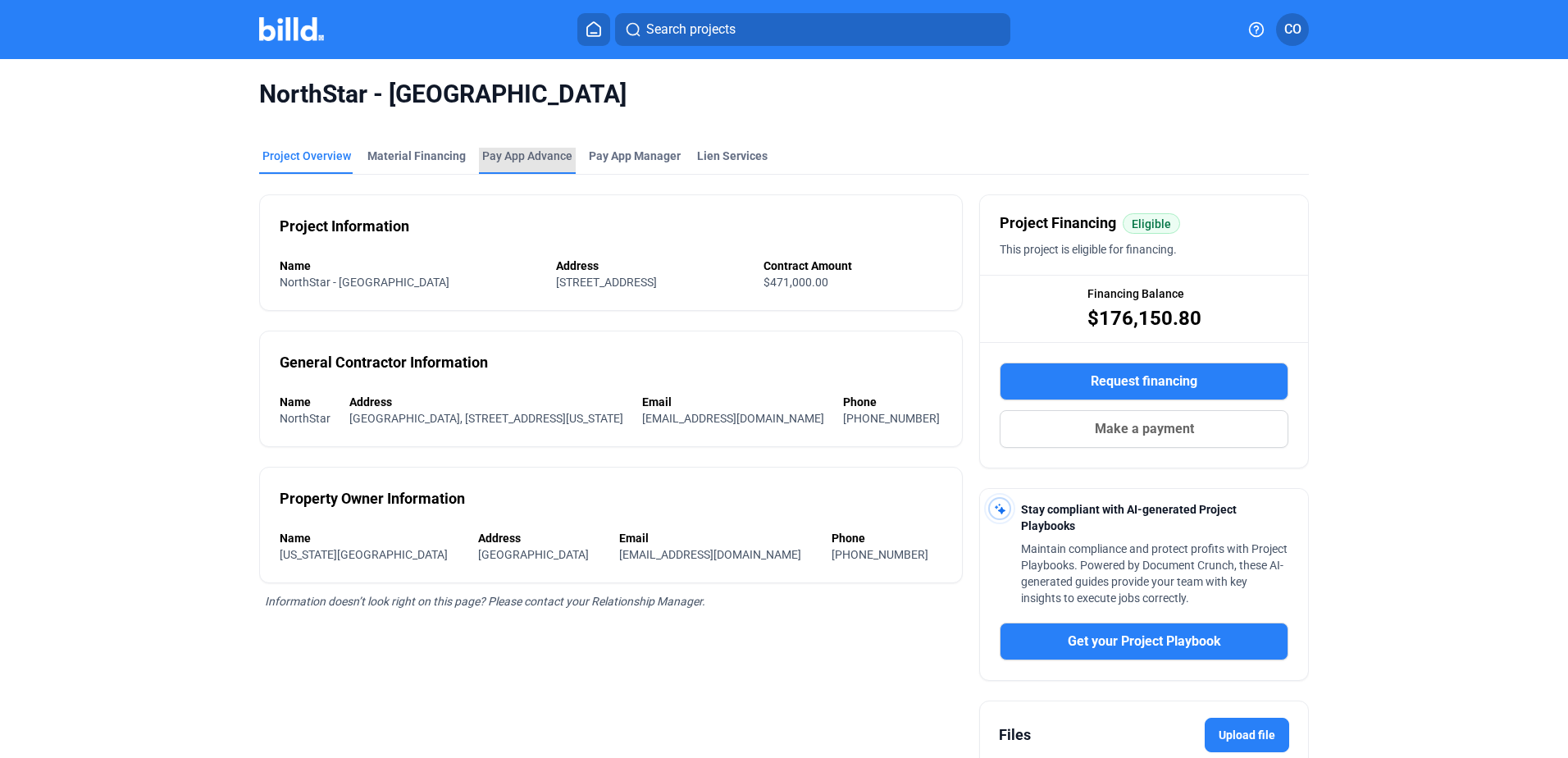
click at [512, 148] on div "Pay App Advance" at bounding box center [527, 156] width 90 height 16
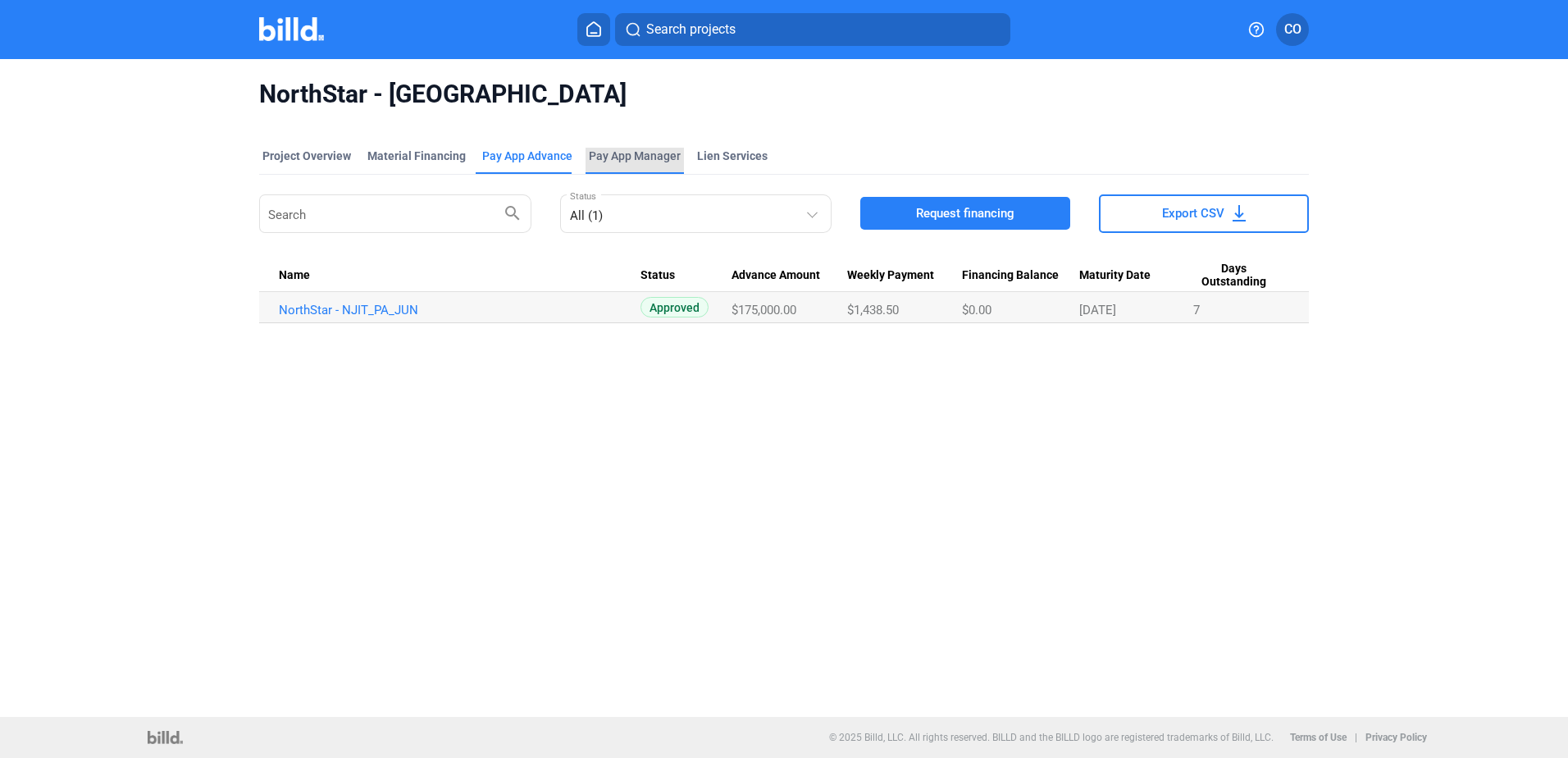
click at [648, 155] on span "Pay App Manager" at bounding box center [634, 156] width 92 height 16
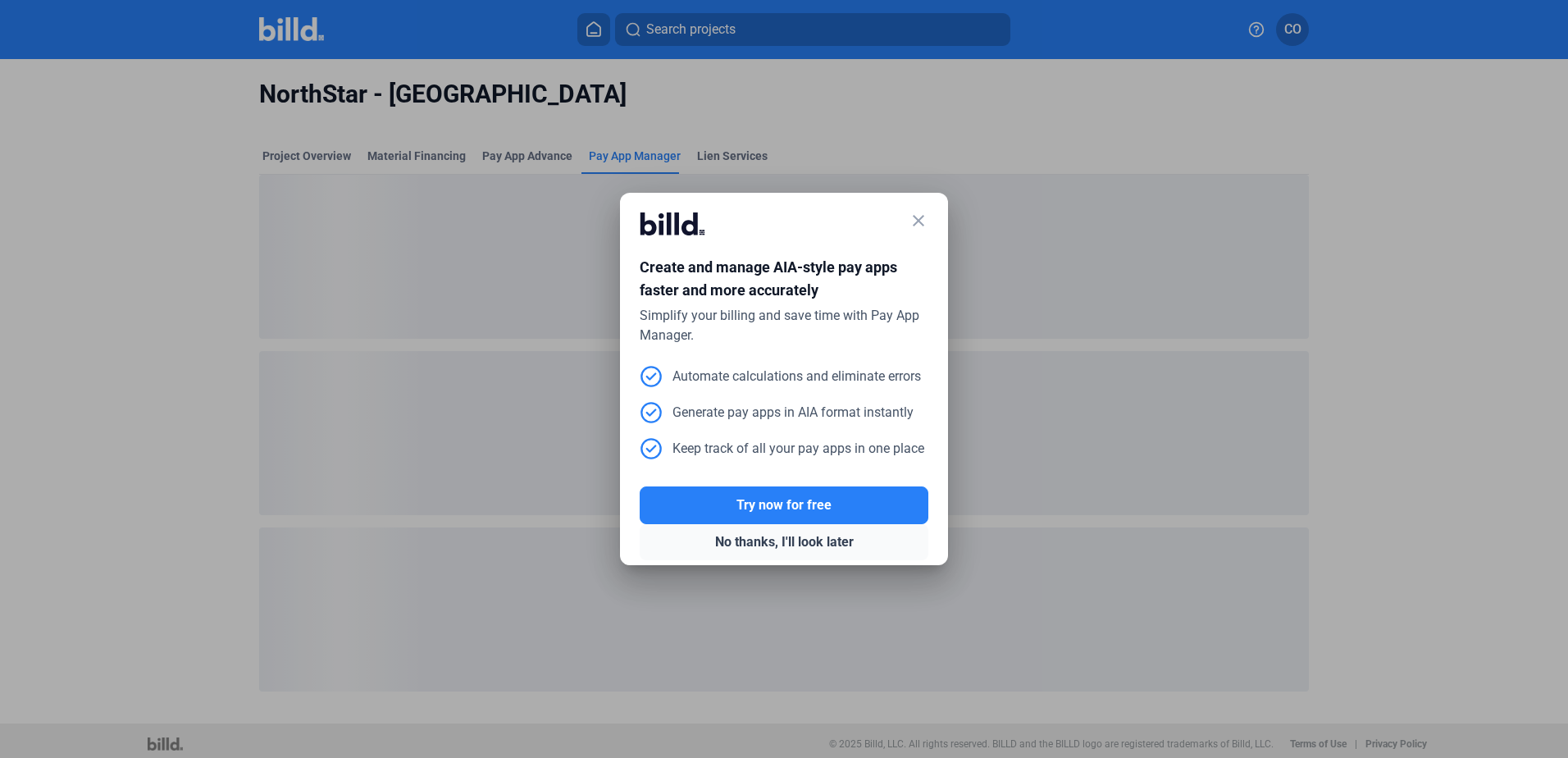
click at [827, 543] on button "No thanks, I'll look later" at bounding box center [784, 542] width 289 height 36
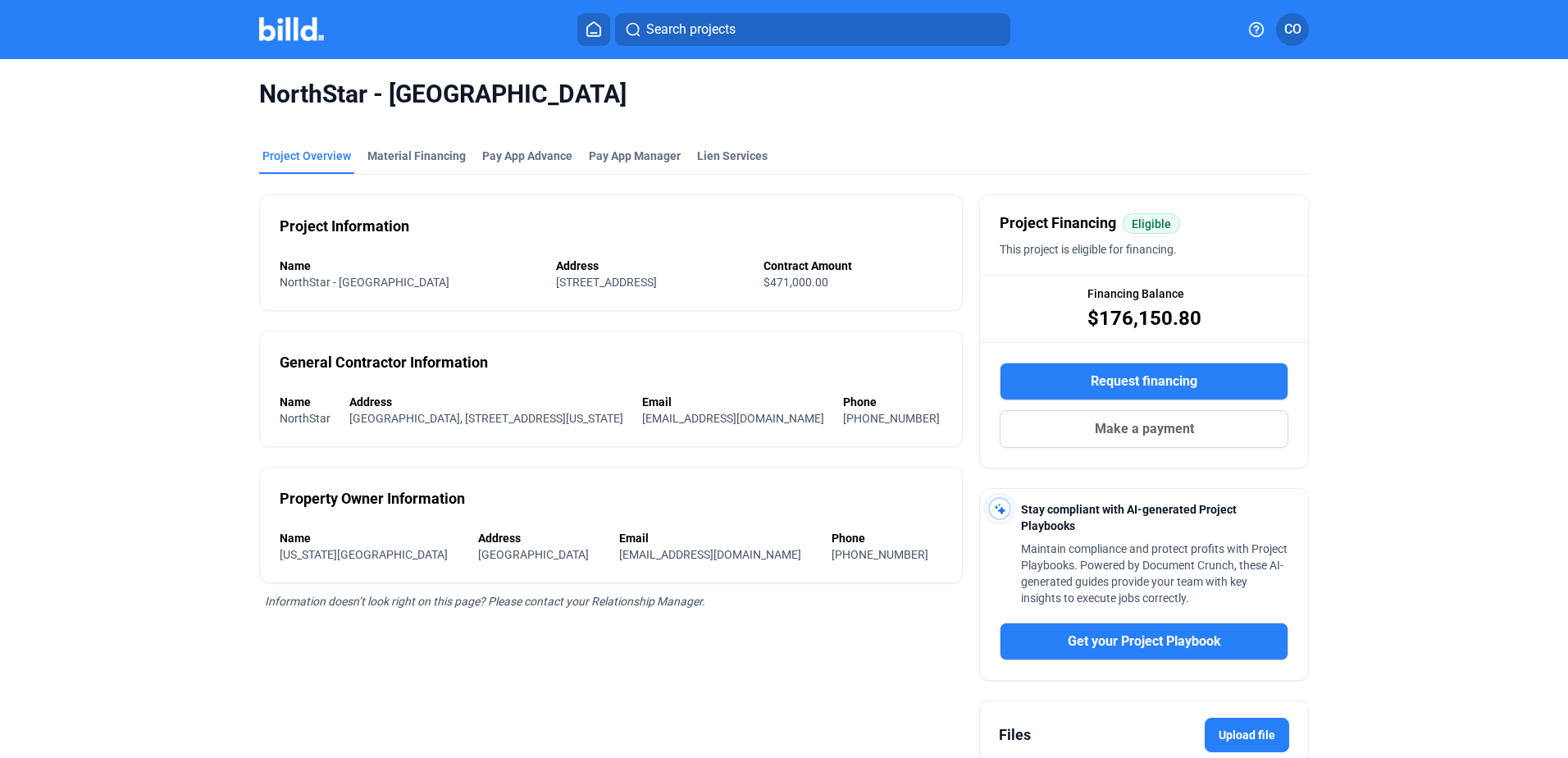
click at [306, 150] on div "Project Overview" at bounding box center [306, 156] width 89 height 16
click at [404, 148] on div "Material Financing" at bounding box center [417, 156] width 99 height 16
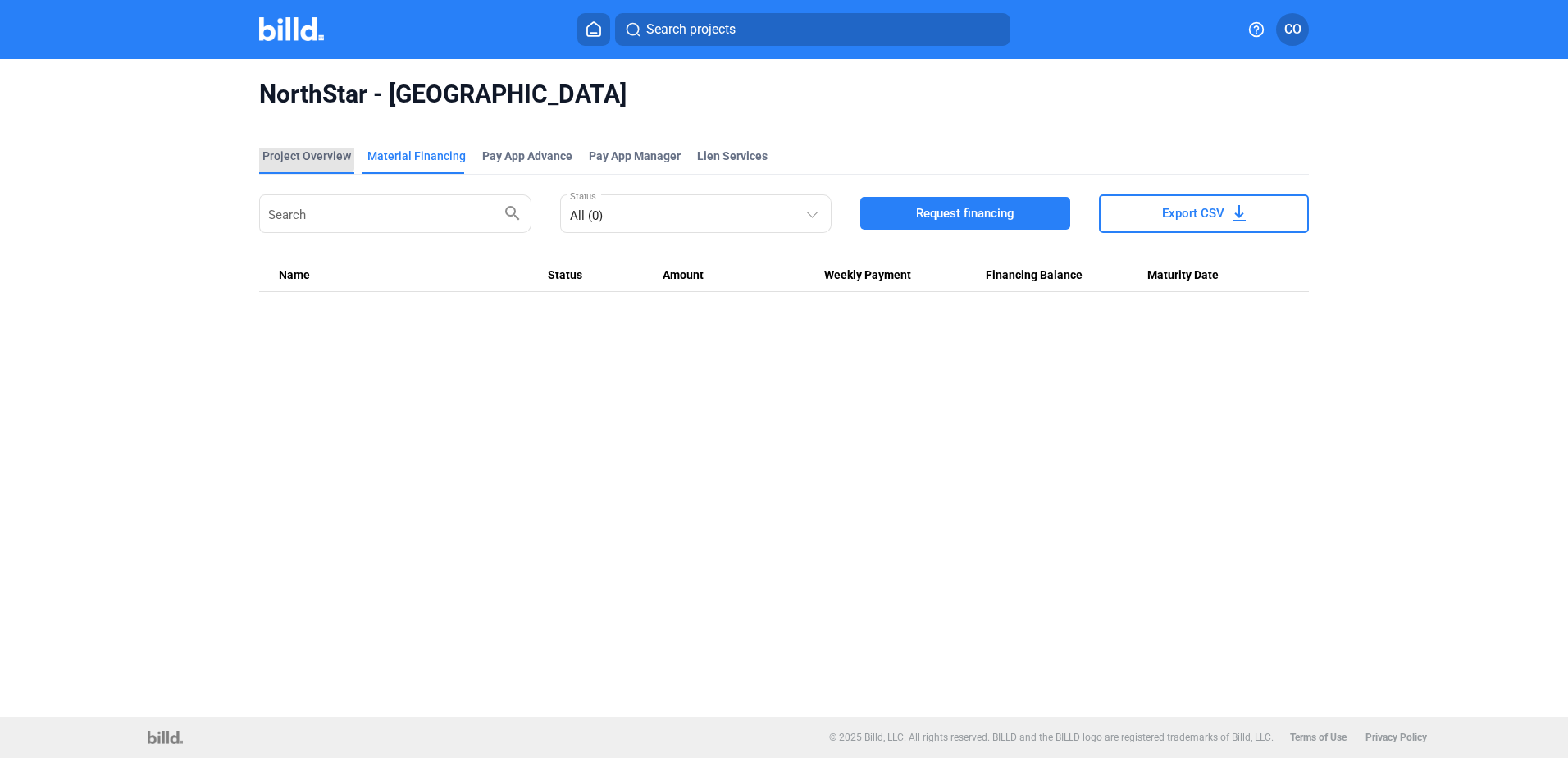
click at [280, 150] on div "Project Overview" at bounding box center [306, 156] width 89 height 16
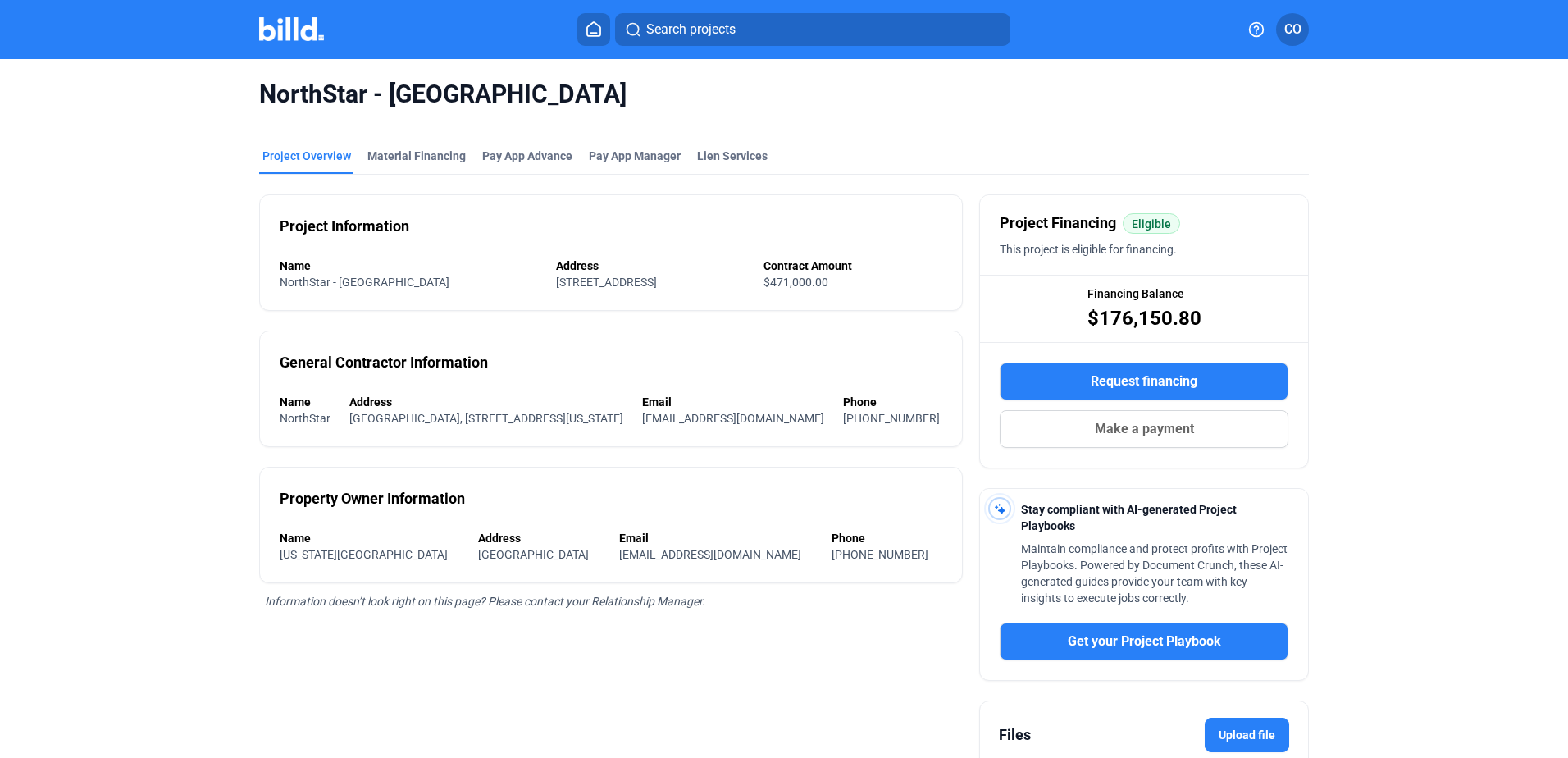
click at [1296, 28] on span "CO" at bounding box center [1293, 30] width 17 height 20
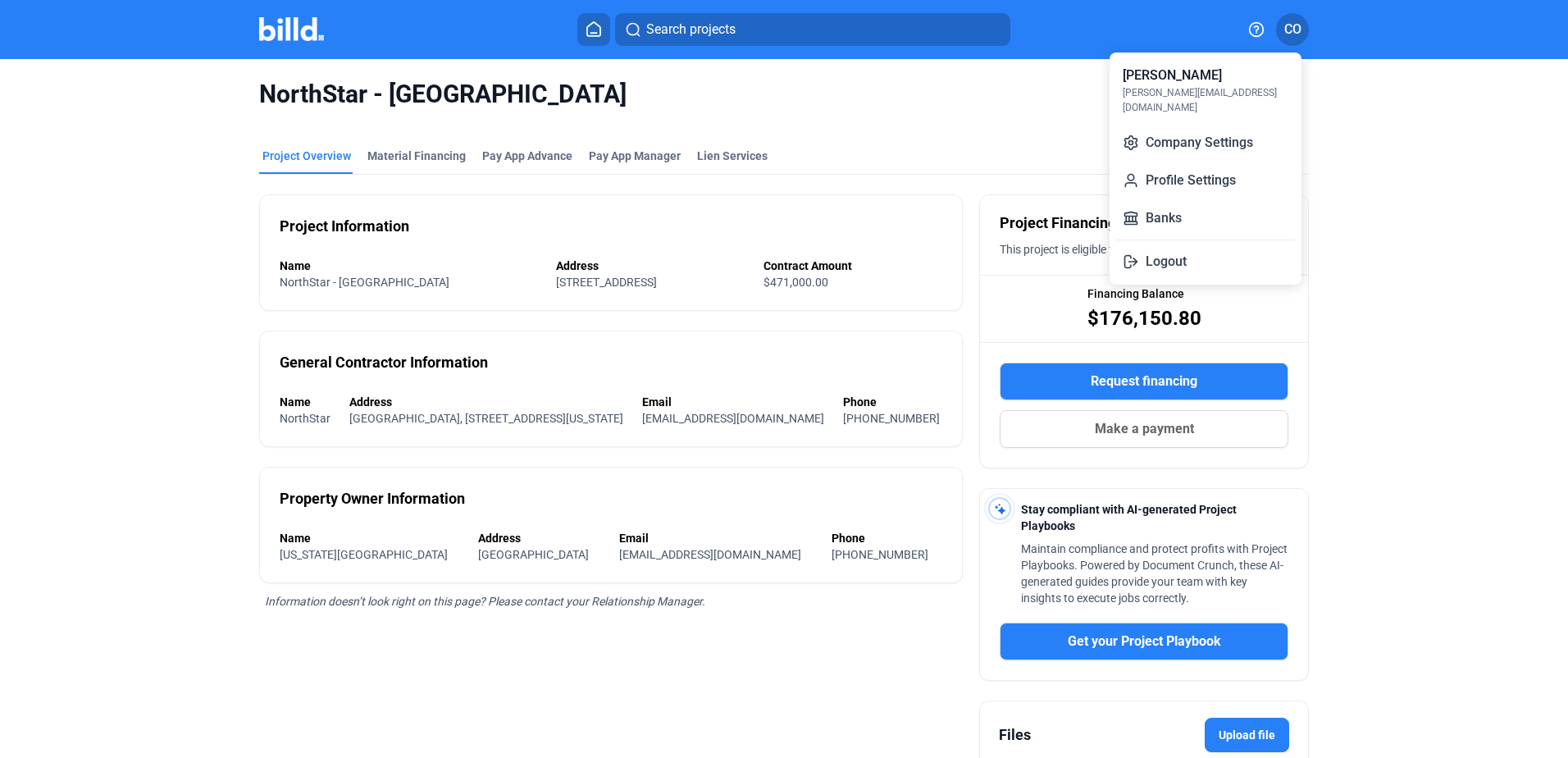
click at [1366, 165] on div at bounding box center [784, 379] width 1568 height 758
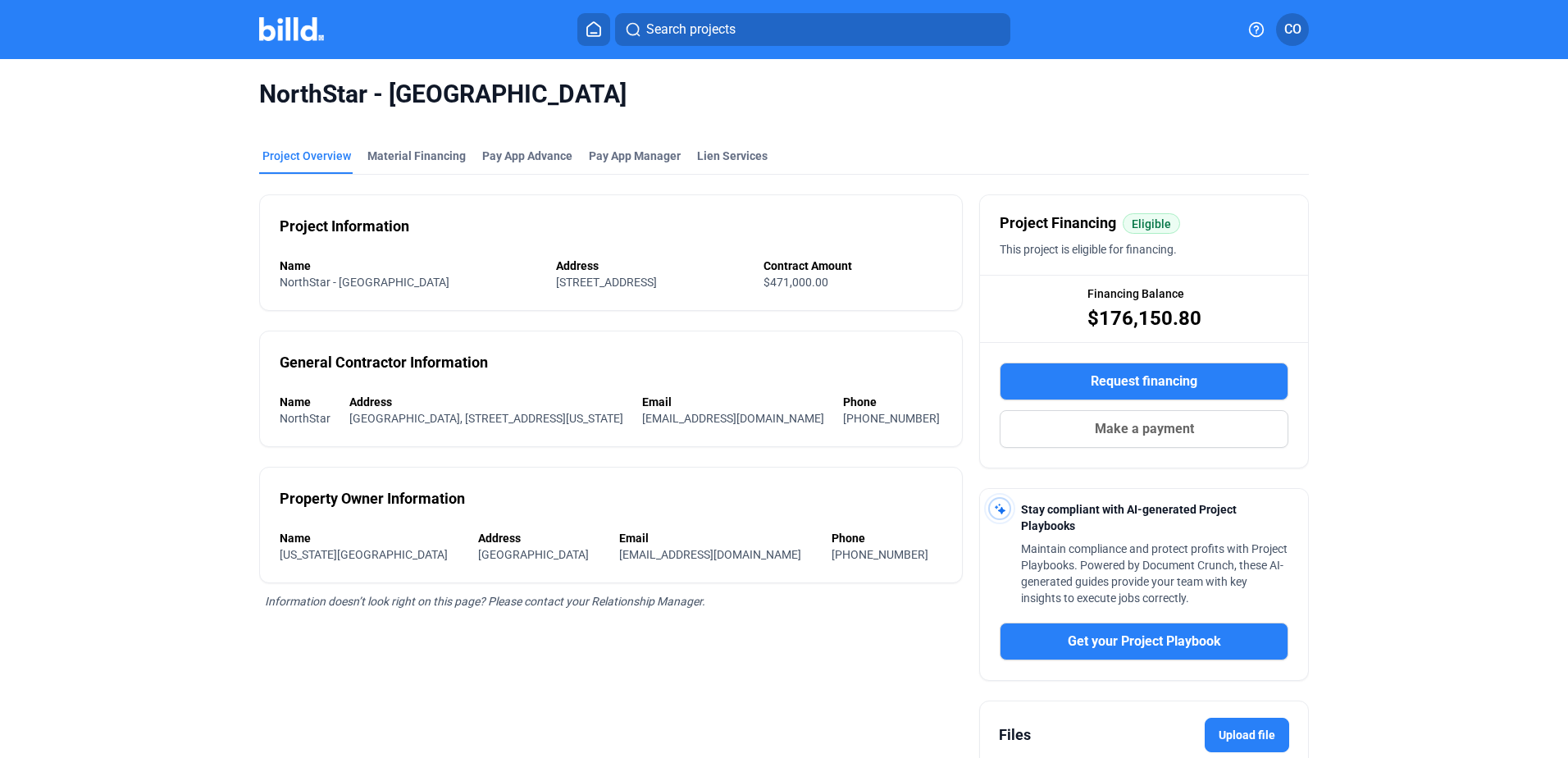
click at [146, 291] on div "NorthStar - NJIT Project Overview Material Financing Pay App Advance Pay App Ma…" at bounding box center [783, 533] width 1317 height 947
click at [428, 153] on div "Material Financing" at bounding box center [417, 156] width 99 height 16
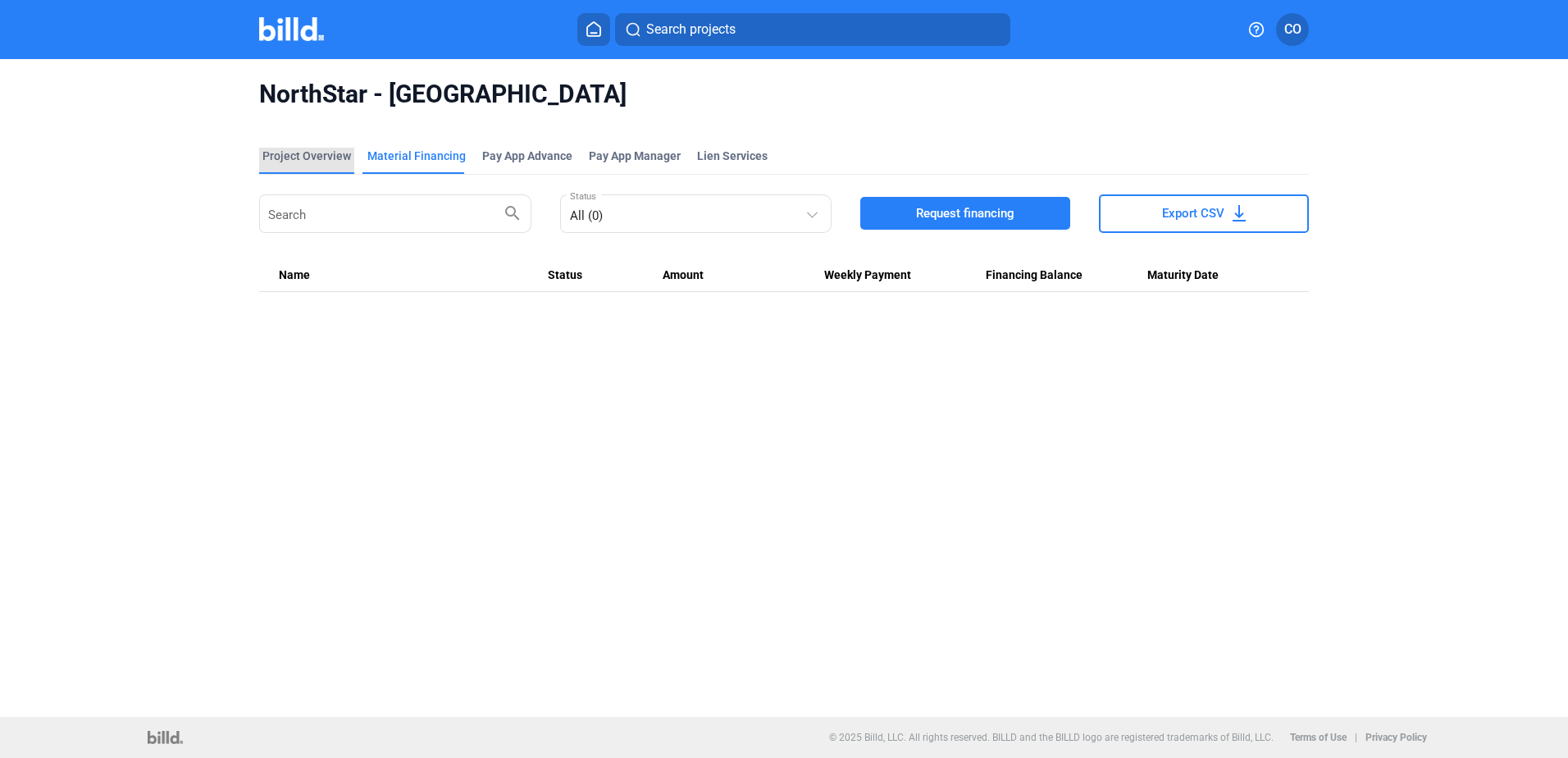
click at [324, 153] on div "Project Overview" at bounding box center [306, 156] width 89 height 16
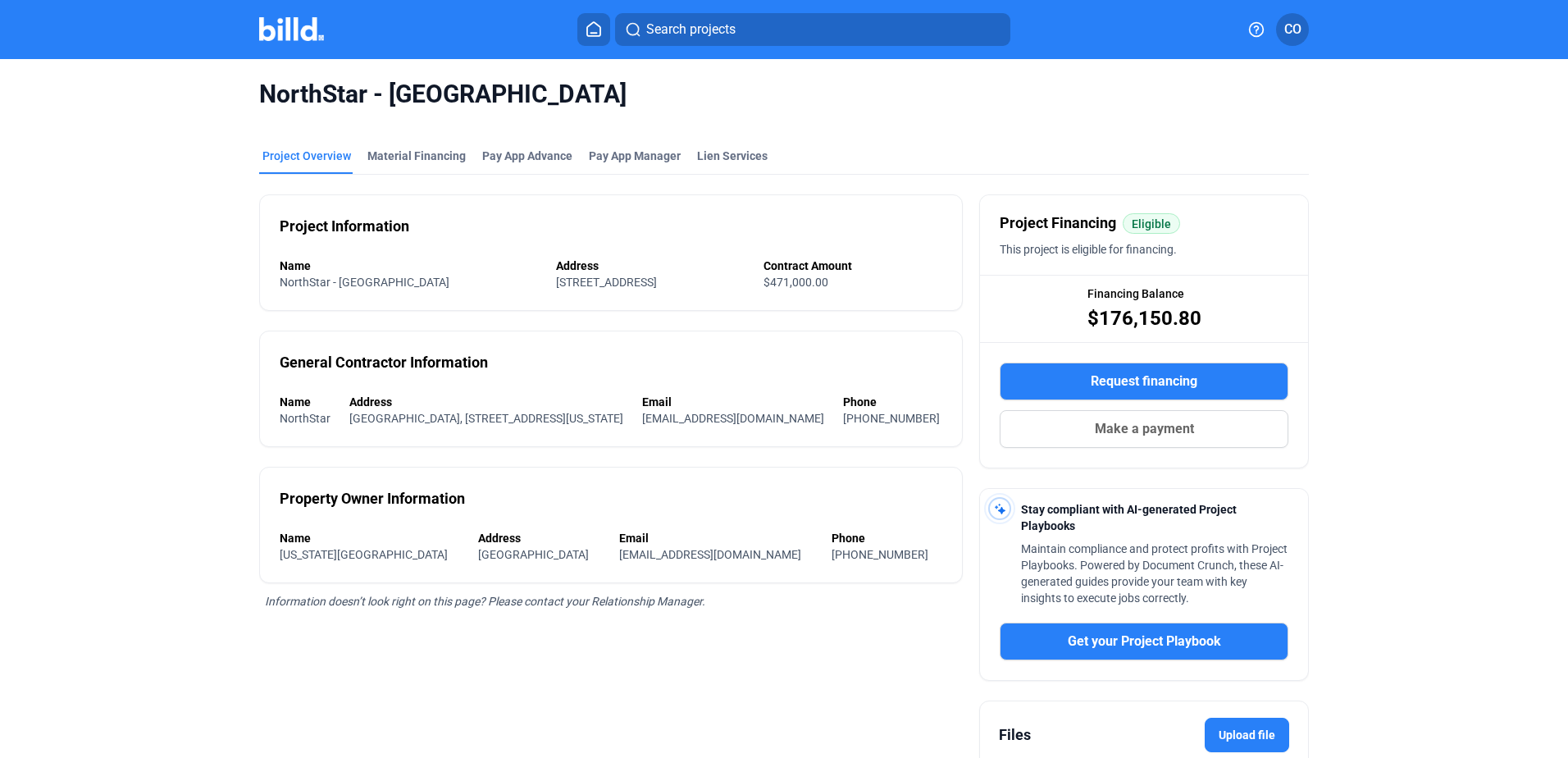
click at [104, 229] on div "NorthStar - NJIT Project Overview Material Financing Pay App Advance Pay App Ma…" at bounding box center [784, 533] width 1568 height 947
click at [1068, 436] on button "Make a payment" at bounding box center [1144, 429] width 289 height 37
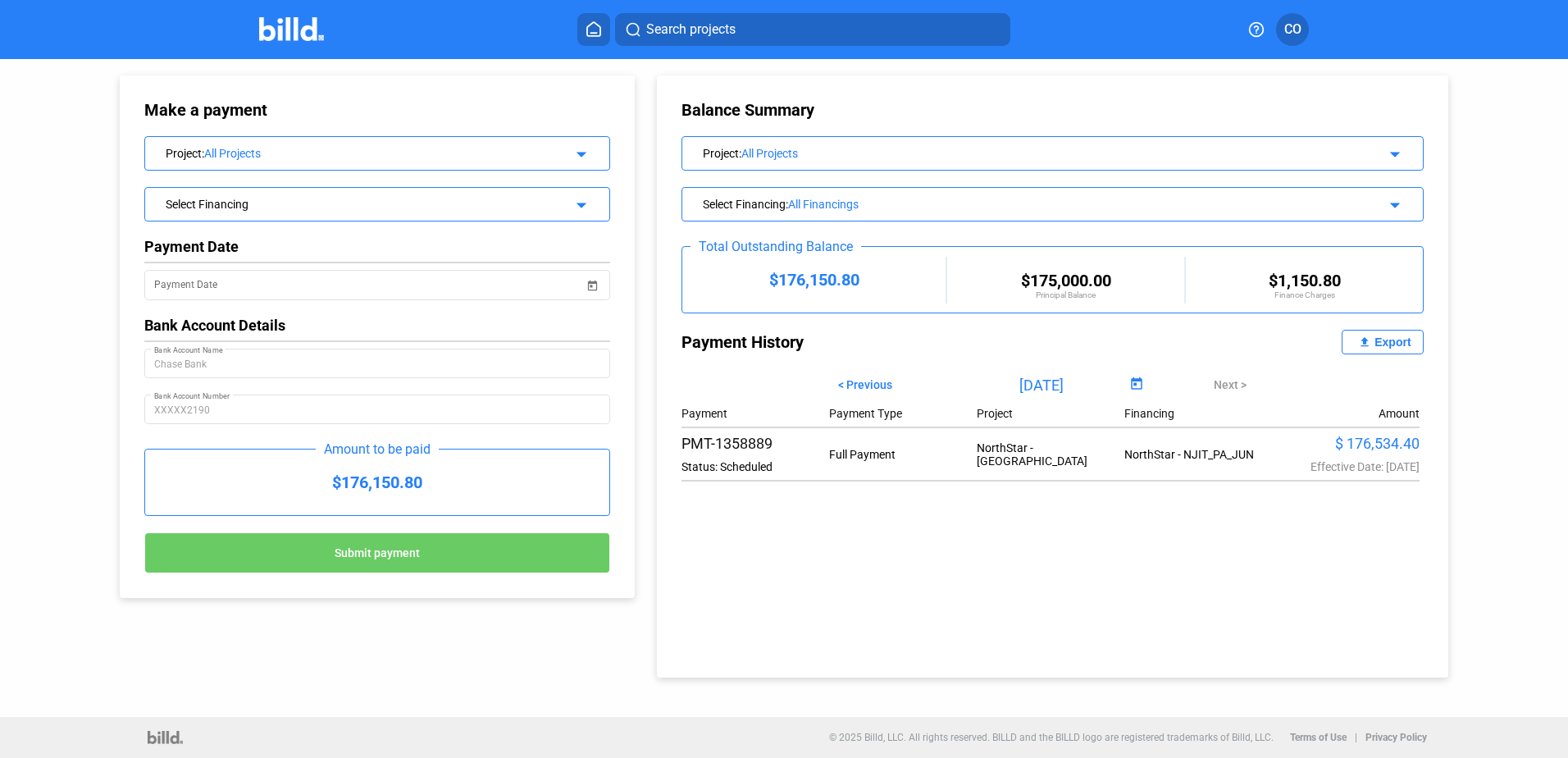
click at [576, 205] on mat-icon "arrow_drop_down" at bounding box center [579, 203] width 20 height 20
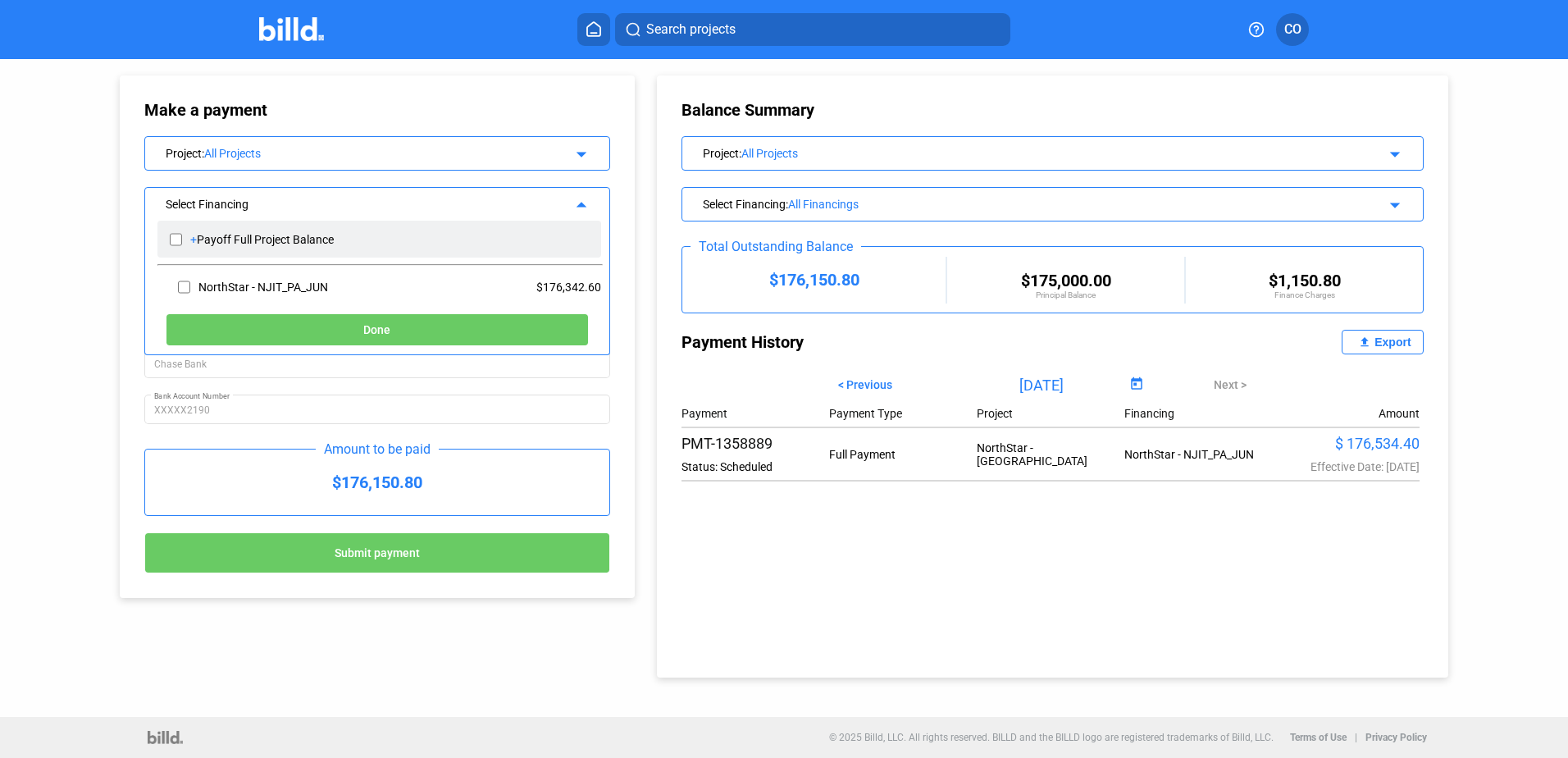
click at [195, 233] on div "+" at bounding box center [193, 240] width 6 height 13
checkbox input "true"
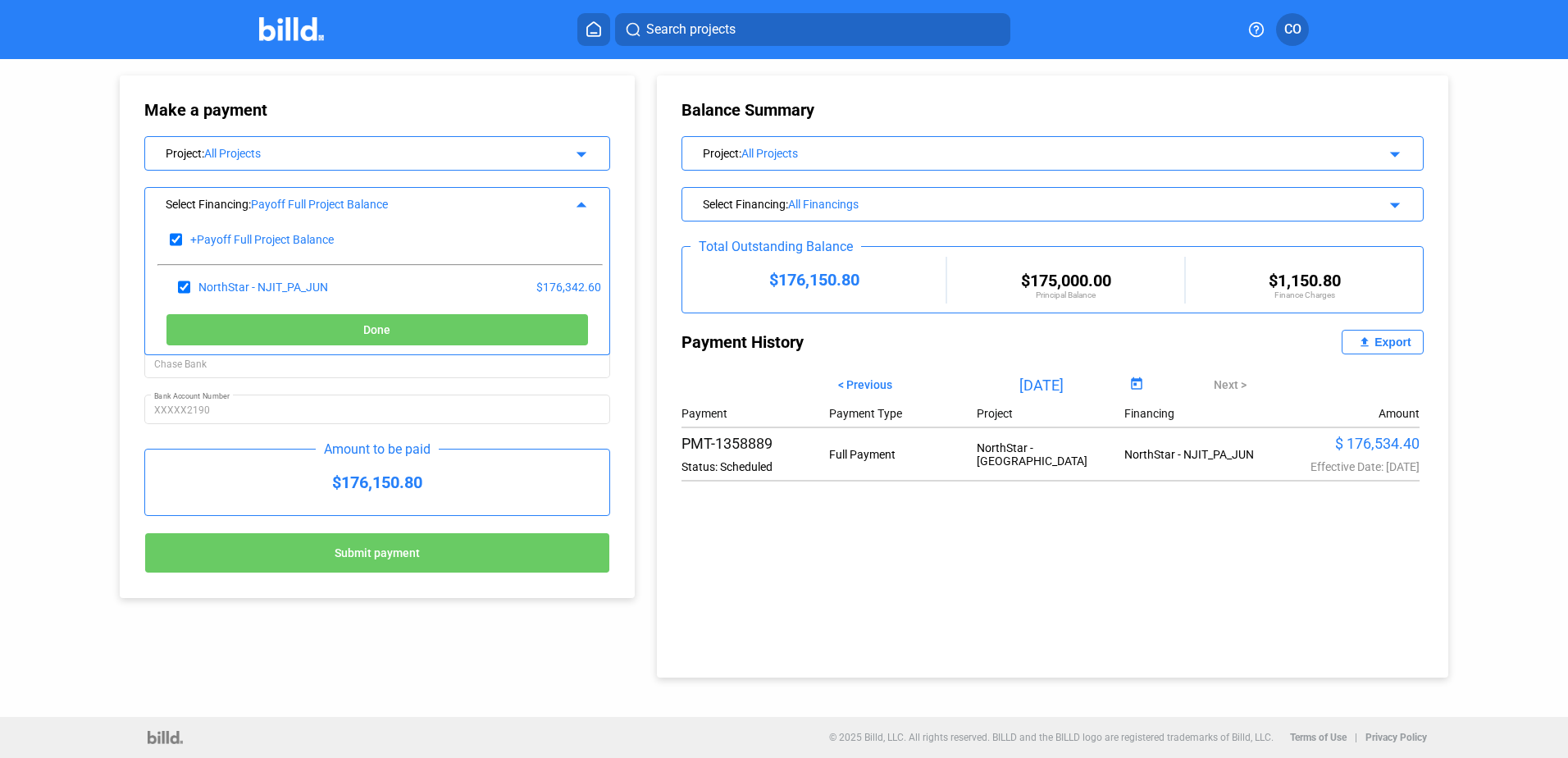
click at [67, 208] on div "Make a payment Project : All Projects arrow_drop_down Select Financing : Payoff…" at bounding box center [784, 389] width 1568 height 658
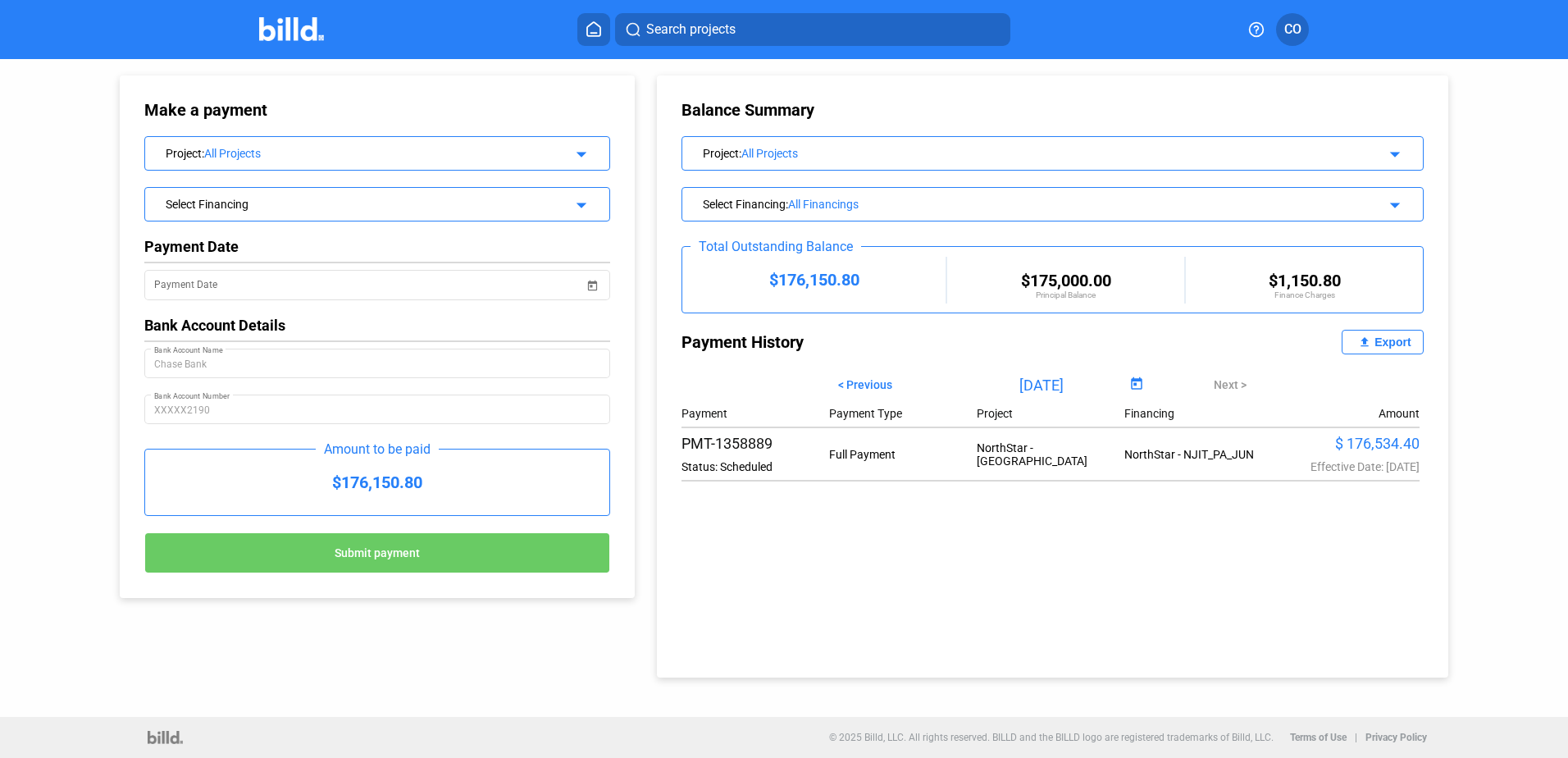
click at [581, 154] on mat-icon "arrow_drop_down" at bounding box center [579, 152] width 20 height 20
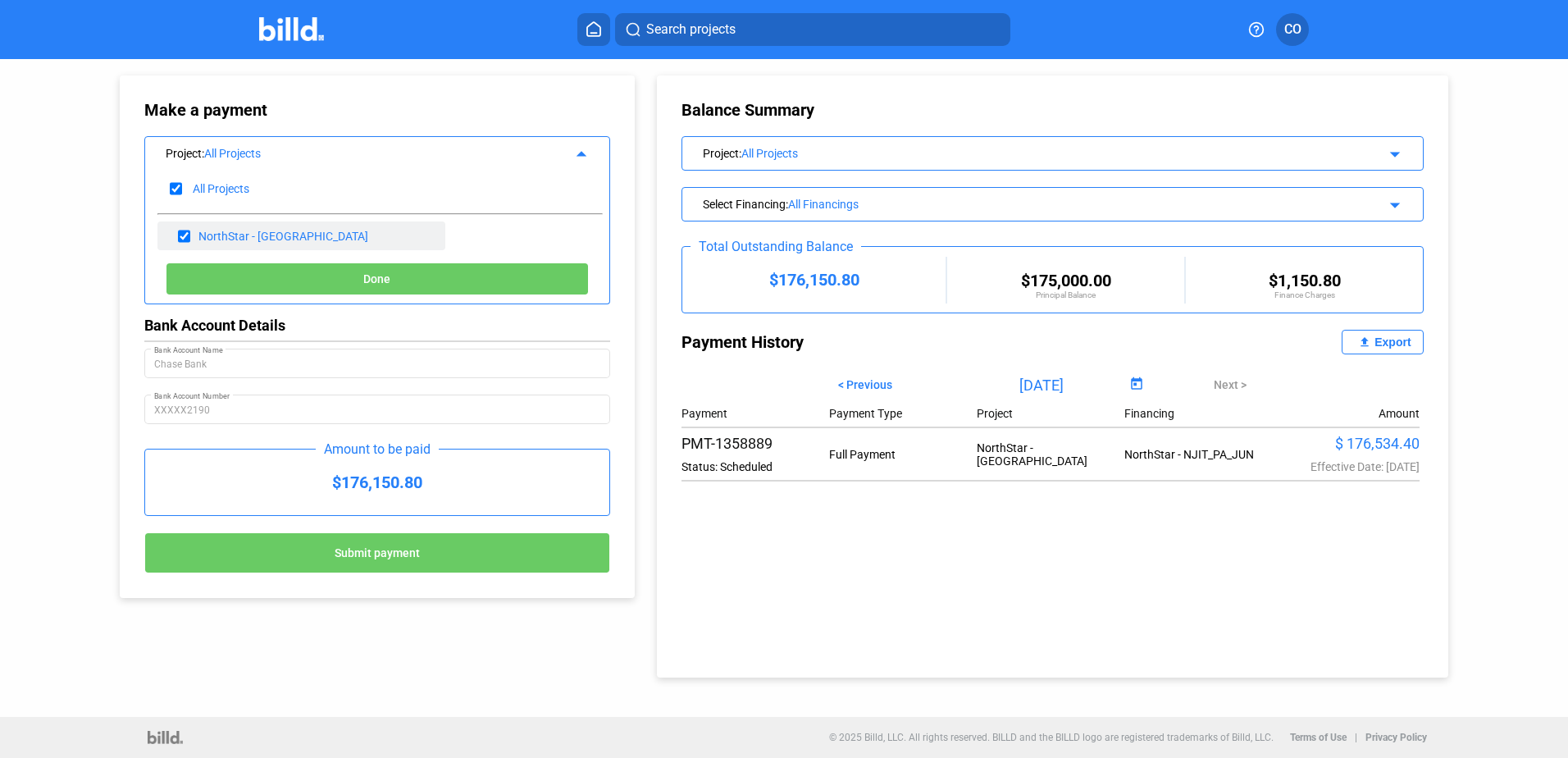
click at [249, 235] on div "NorthStar - NJIT" at bounding box center [283, 236] width 170 height 13
click at [348, 272] on button "Done" at bounding box center [376, 279] width 423 height 33
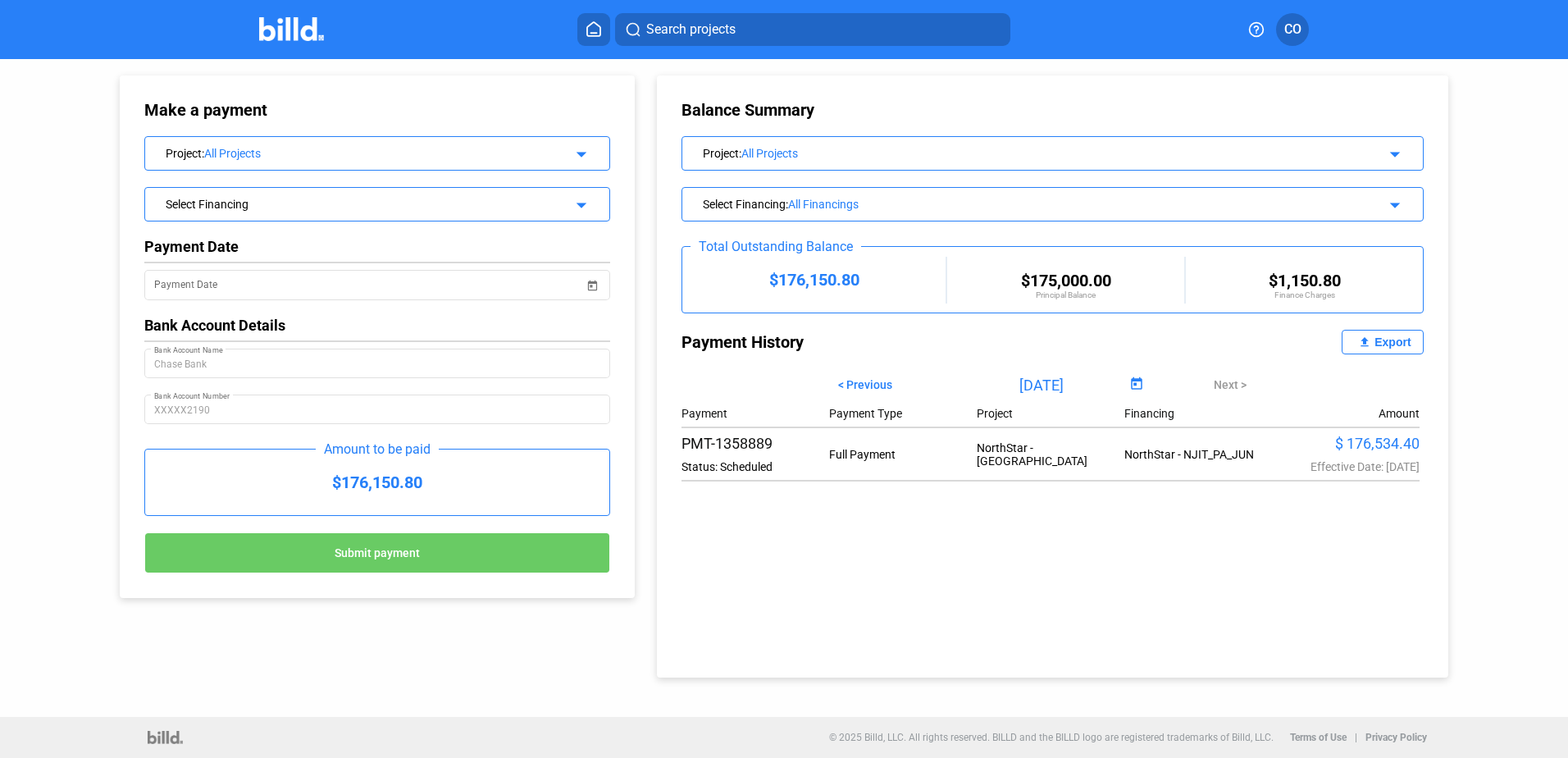
click at [574, 203] on mat-icon "arrow_drop_down" at bounding box center [579, 203] width 20 height 20
